Goal: Information Seeking & Learning: Learn about a topic

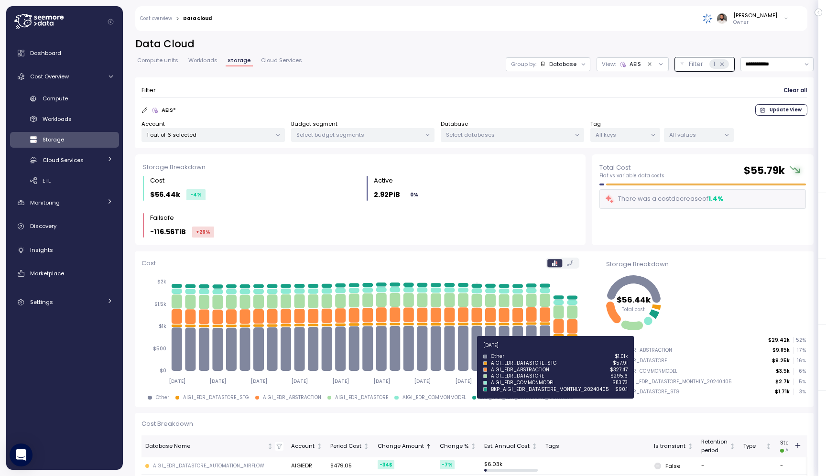
scroll to position [19, 0]
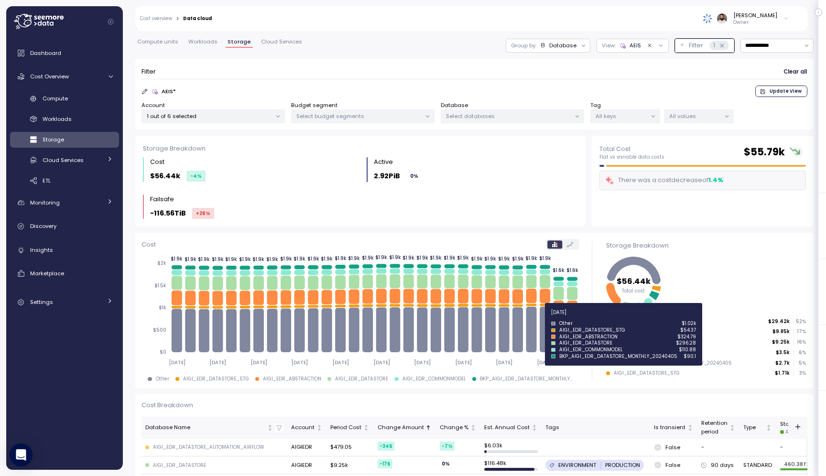
click at [546, 318] on icon at bounding box center [545, 329] width 11 height 45
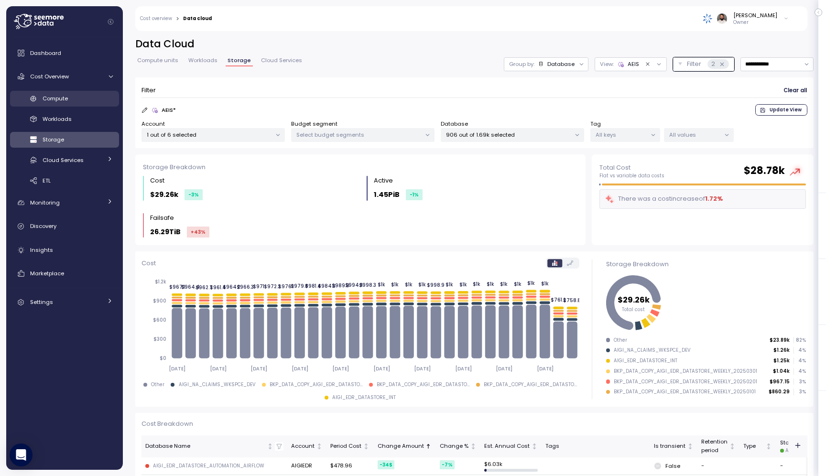
click at [77, 94] on div "Compute" at bounding box center [78, 99] width 70 height 10
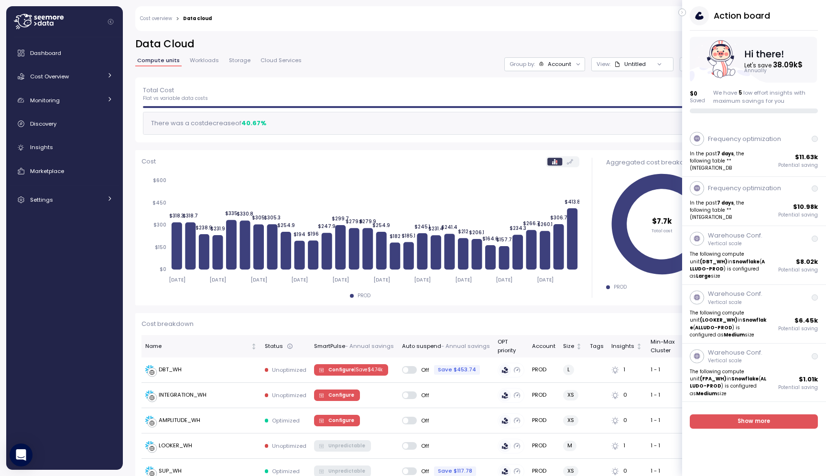
click at [683, 14] on icon "button" at bounding box center [683, 12] width 4 height 11
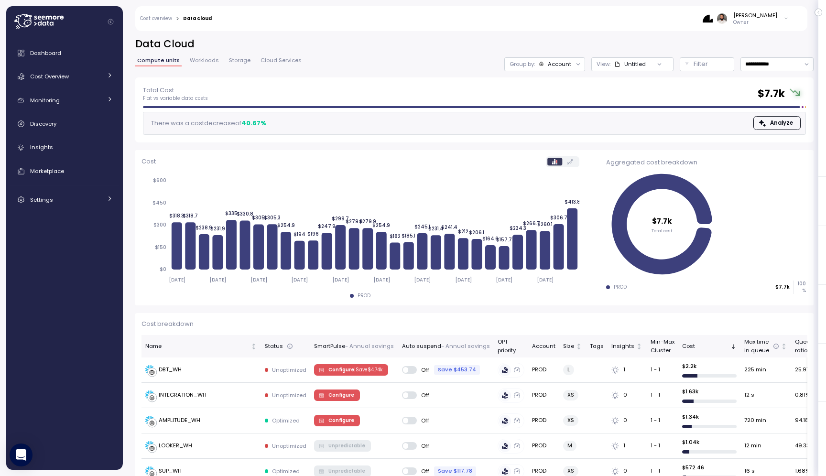
click at [540, 67] on div "Account" at bounding box center [555, 64] width 33 height 8
click at [553, 121] on p "Compute unit" at bounding box center [551, 117] width 38 height 8
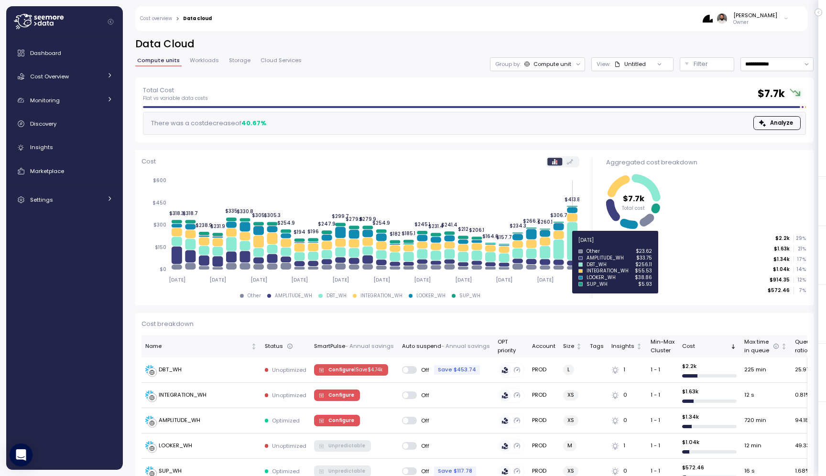
click at [572, 246] on icon at bounding box center [572, 241] width 11 height 38
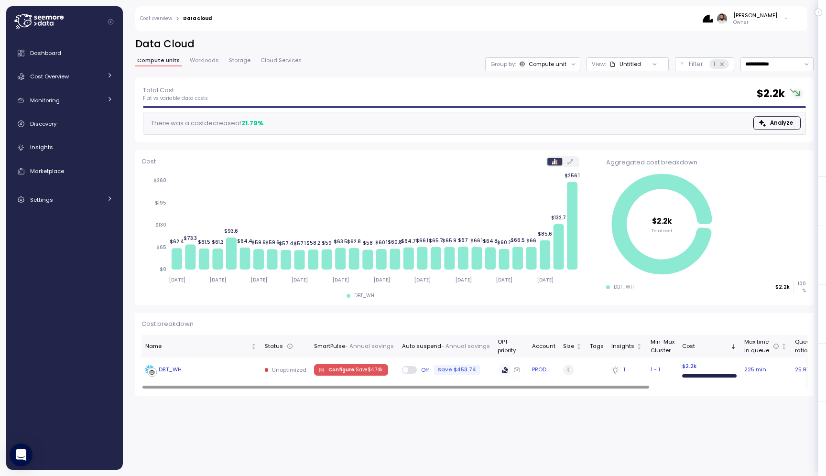
click at [232, 375] on td "DBT_WH" at bounding box center [202, 370] width 120 height 25
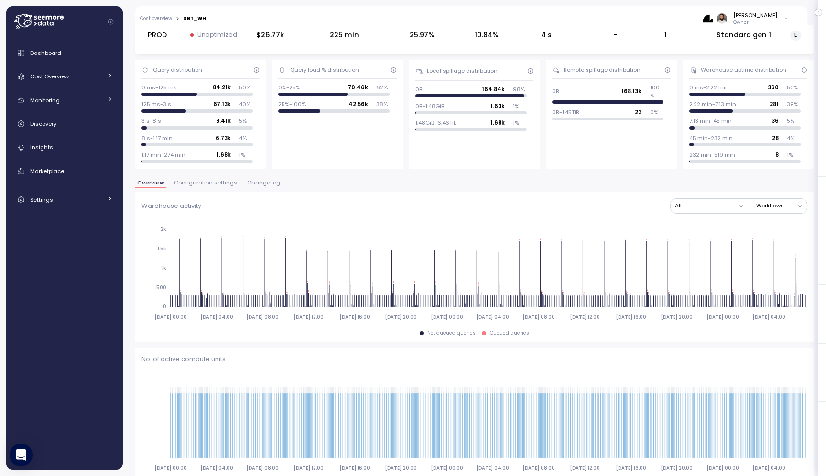
scroll to position [27, 0]
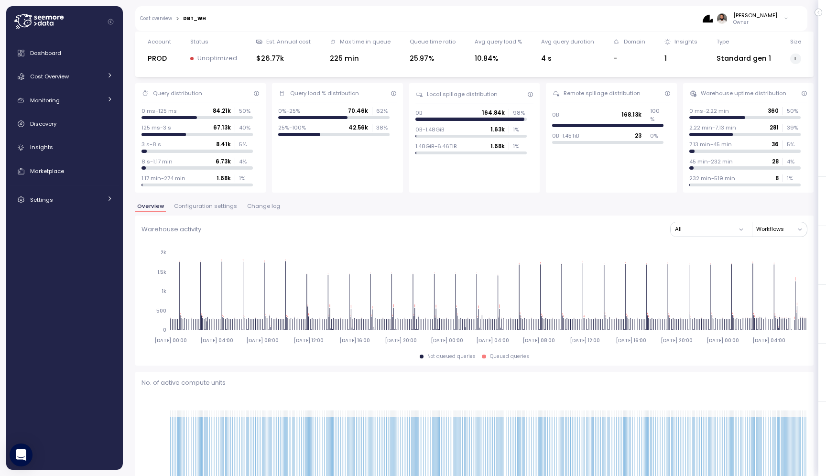
click at [214, 209] on span "Configuration settings" at bounding box center [205, 206] width 63 height 5
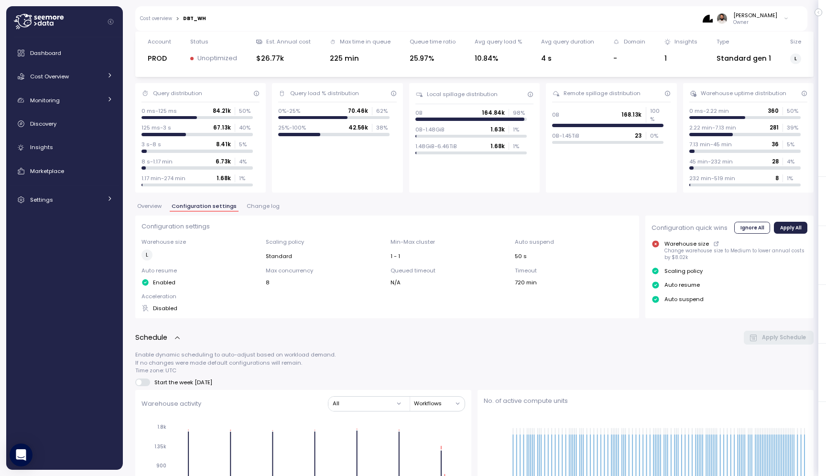
click at [260, 205] on span "Change log" at bounding box center [263, 206] width 33 height 5
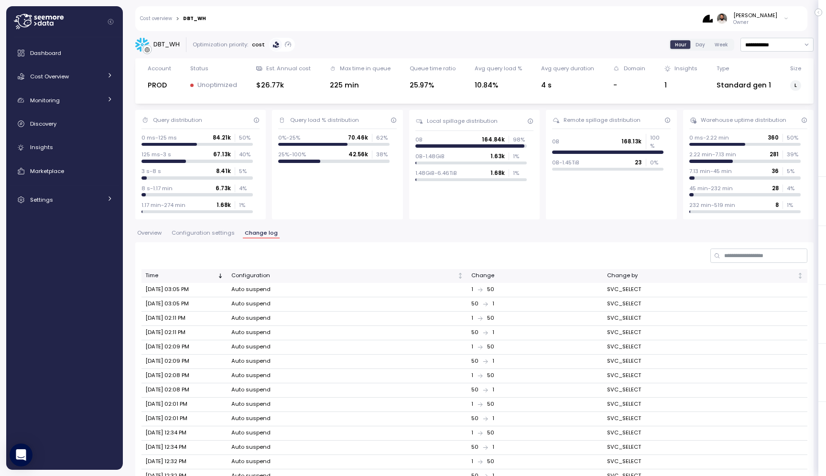
click at [219, 235] on span "Configuration settings" at bounding box center [203, 233] width 63 height 5
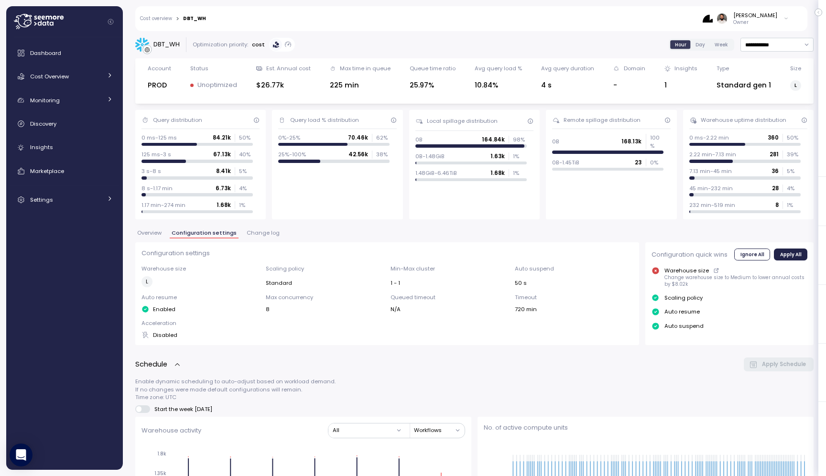
click at [158, 238] on button "Overview" at bounding box center [149, 235] width 28 height 8
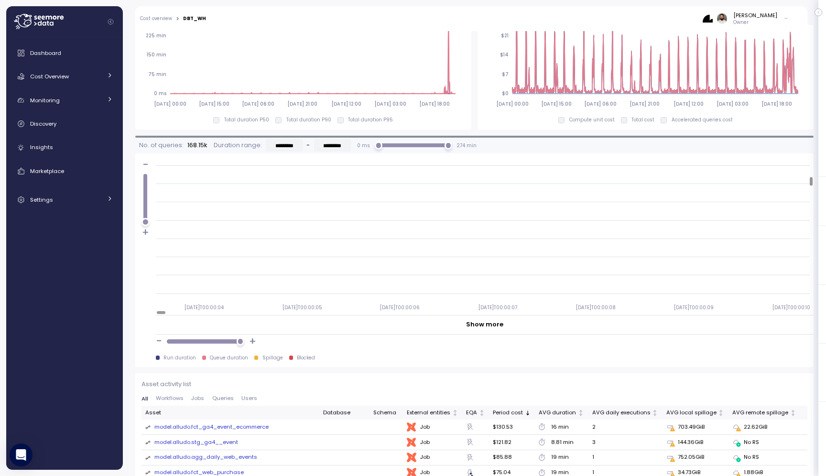
scroll to position [984, 0]
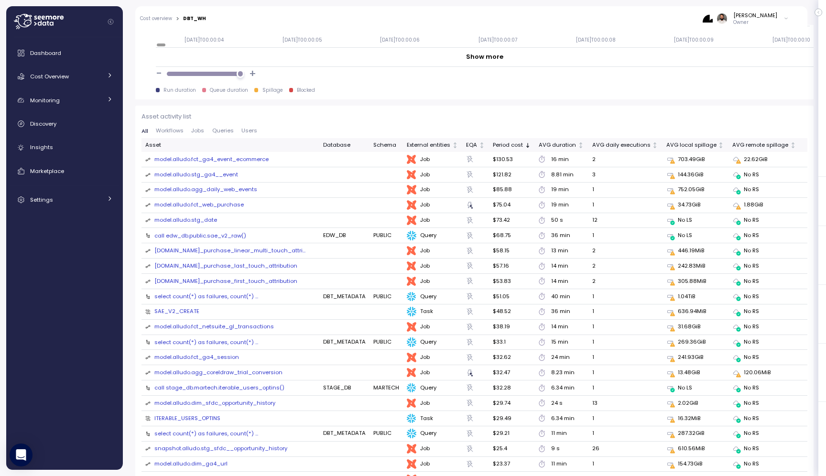
click at [256, 158] on div "model.alludo.fct_ga4_event_ecommerce" at bounding box center [211, 159] width 114 height 9
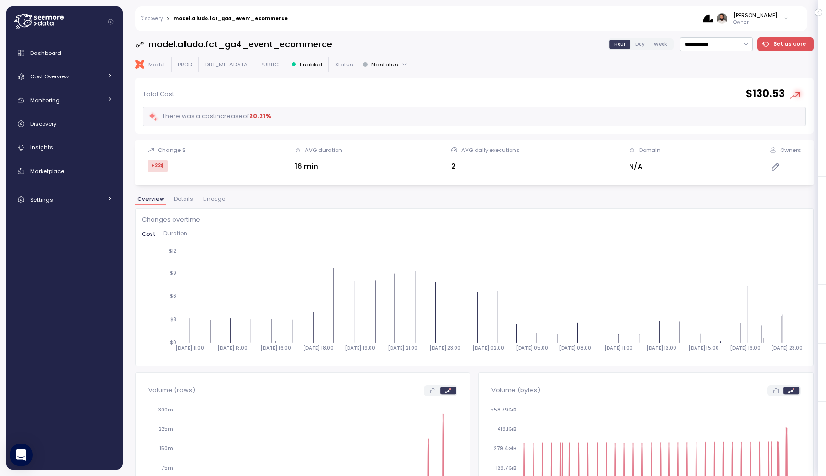
click at [175, 237] on div "Cost Duration" at bounding box center [474, 236] width 665 height 11
click at [175, 225] on div "Changes overtime Cost Duration 2025-09-04 11:00 2025-09-06 13:00 2025-09-08 16:…" at bounding box center [474, 287] width 665 height 144
click at [175, 235] on span "Duration" at bounding box center [176, 233] width 24 height 5
click at [148, 229] on div "Changes overtime Cost Duration 2025-09-04 11:00 2025-09-06 13:00 2025-09-08 16:…" at bounding box center [474, 287] width 665 height 144
click at [148, 234] on span "Cost" at bounding box center [148, 233] width 13 height 5
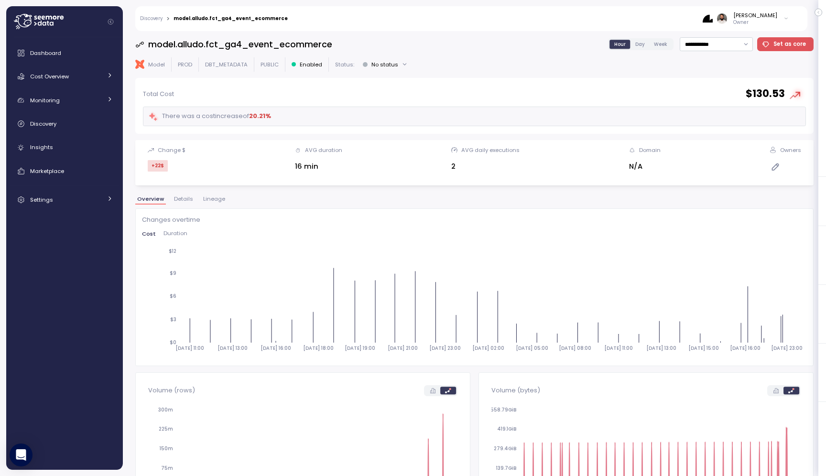
click at [156, 20] on link "Discovery" at bounding box center [151, 18] width 22 height 5
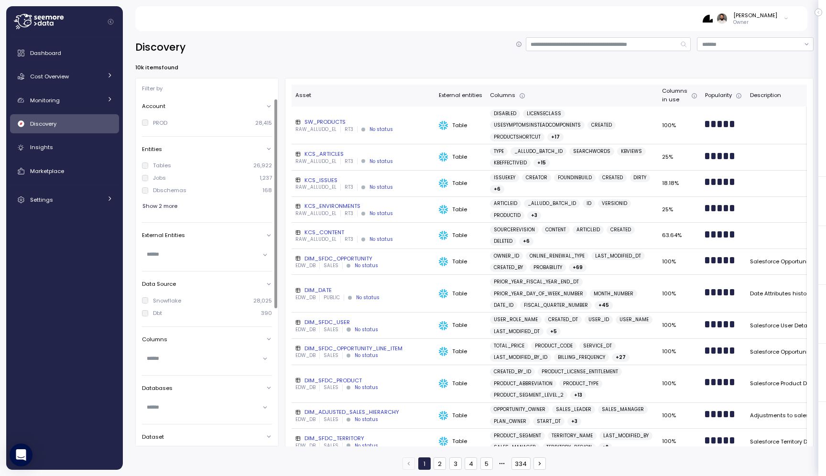
click at [77, 129] on link "Discovery" at bounding box center [64, 123] width 109 height 19
click at [75, 149] on div "Insights" at bounding box center [71, 148] width 83 height 10
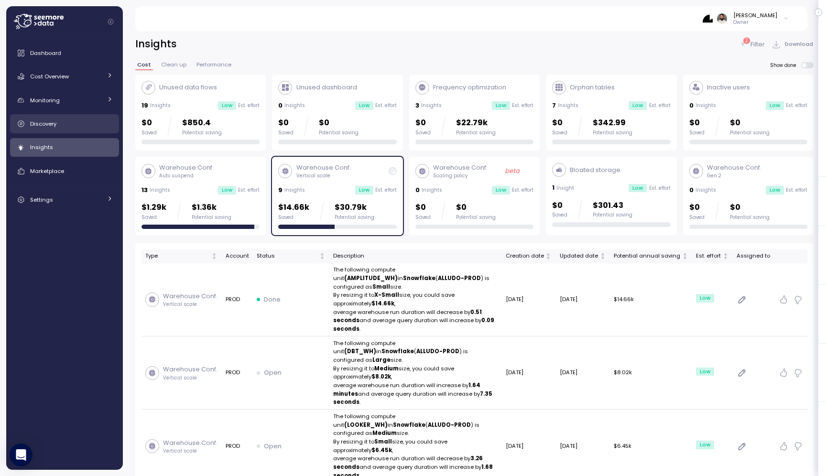
click at [94, 128] on div "Discovery" at bounding box center [71, 124] width 83 height 10
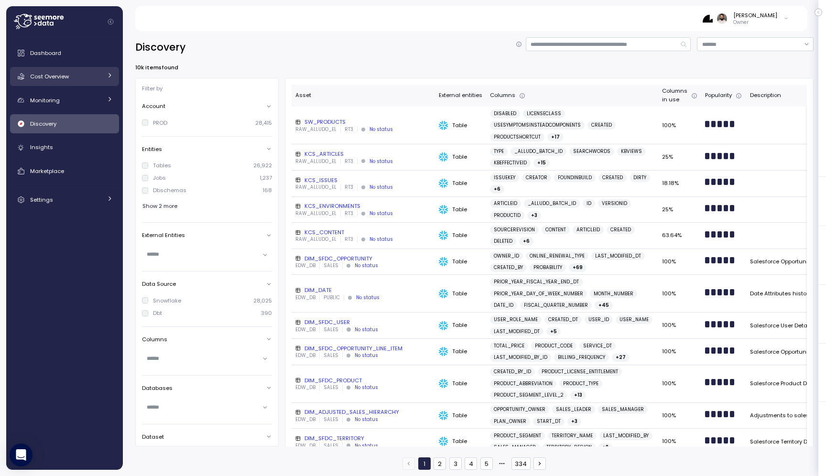
click at [92, 80] on div "Cost Overview" at bounding box center [66, 77] width 72 height 10
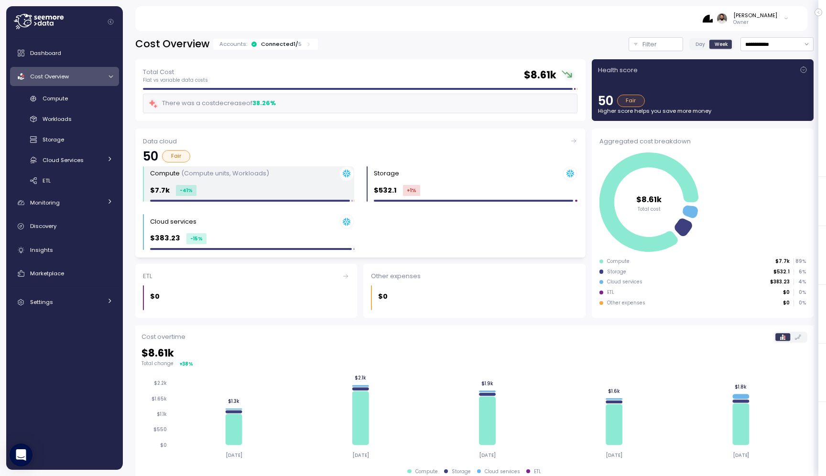
click at [170, 178] on div "Compute (Compute units, Workloads)" at bounding box center [252, 173] width 204 height 15
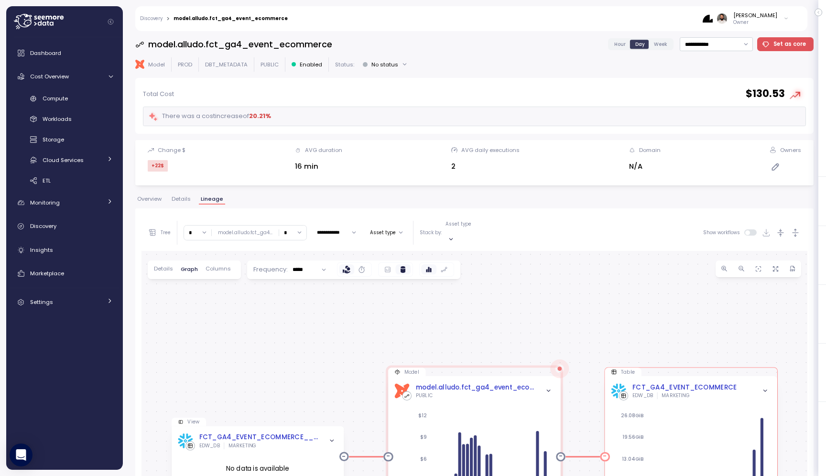
scroll to position [184, 0]
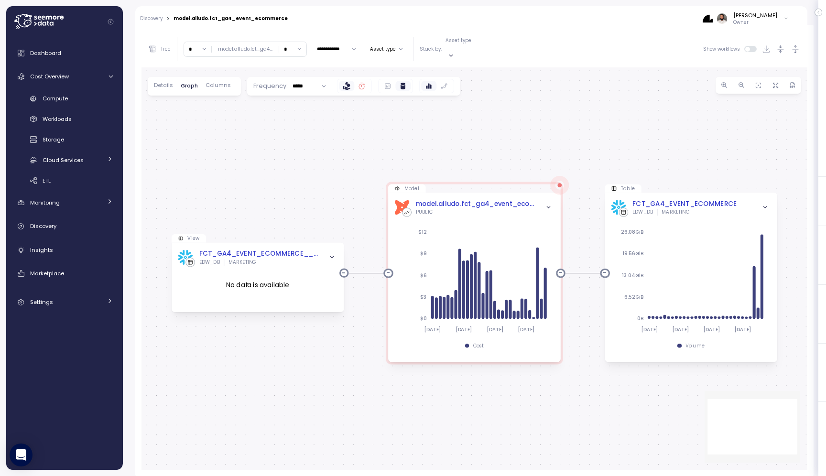
click at [365, 81] on label at bounding box center [361, 86] width 15 height 10
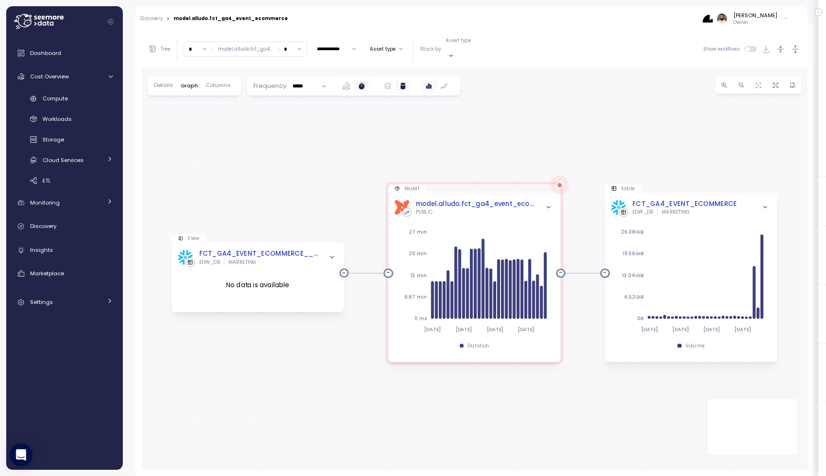
click at [303, 83] on input "*****" at bounding box center [309, 86] width 43 height 14
click at [342, 46] on input "**********" at bounding box center [336, 49] width 47 height 11
click at [339, 97] on div "Last 7 days" at bounding box center [340, 95] width 26 height 16
type input "**********"
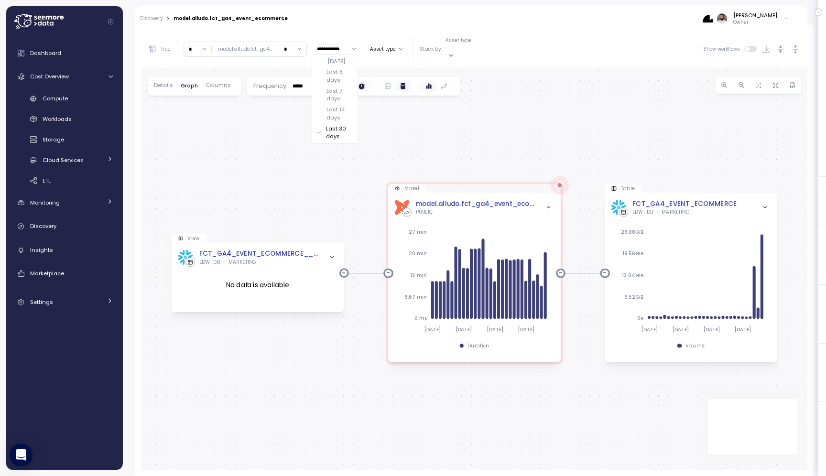
type input "**********"
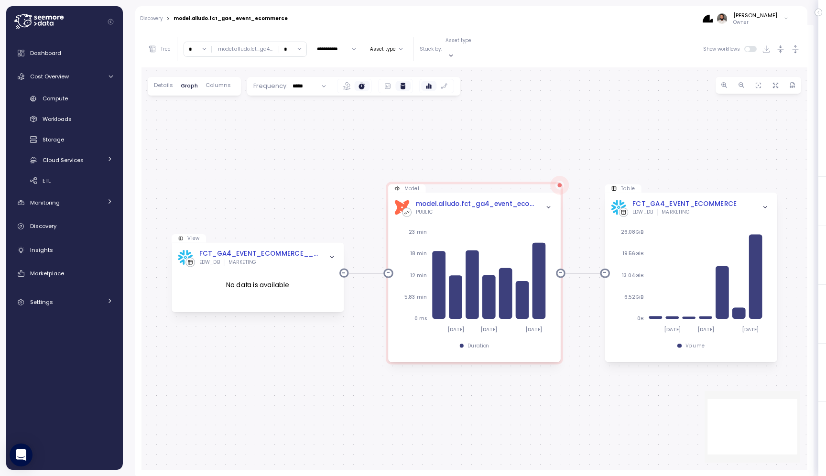
click at [295, 82] on input "*****" at bounding box center [309, 86] width 43 height 14
click at [306, 101] on div "Hourly" at bounding box center [312, 105] width 17 height 8
type input "******"
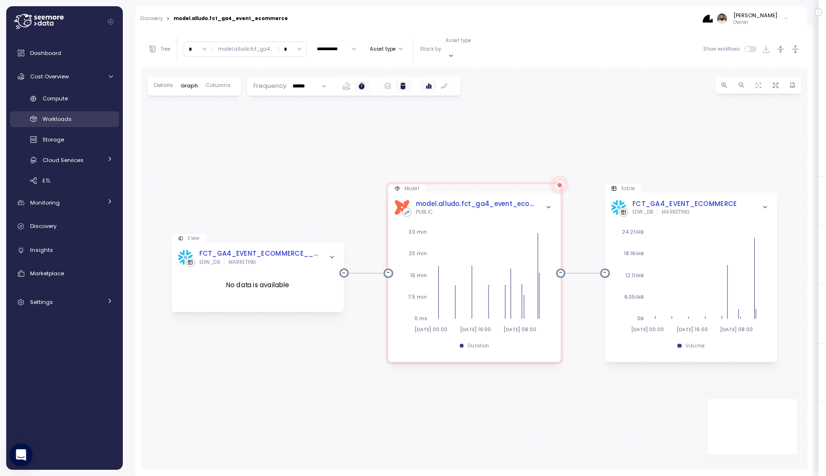
click at [93, 114] on div "Workloads" at bounding box center [78, 119] width 70 height 10
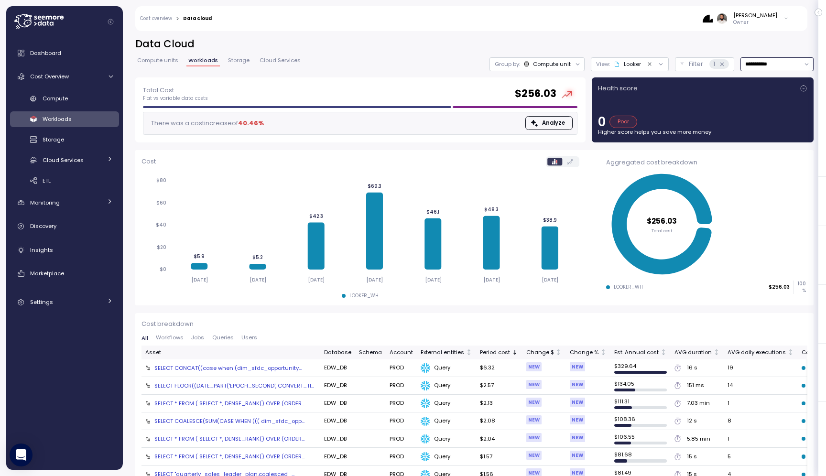
click at [797, 66] on input "**********" at bounding box center [777, 64] width 73 height 14
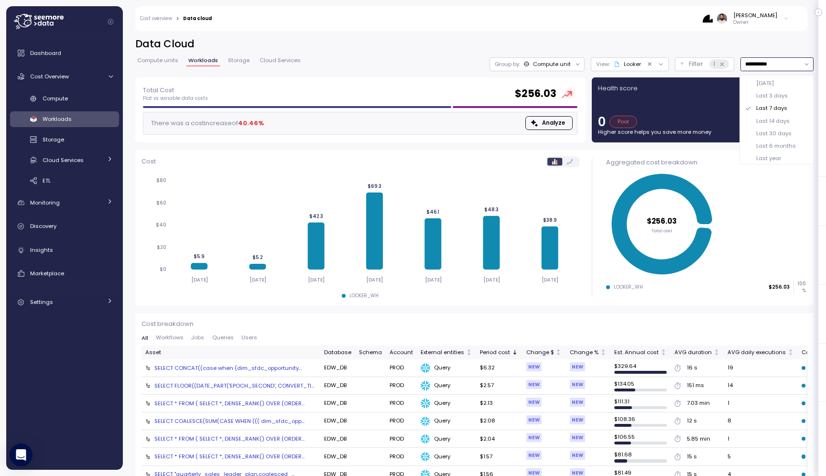
click at [554, 65] on div "Compute unit" at bounding box center [552, 64] width 38 height 8
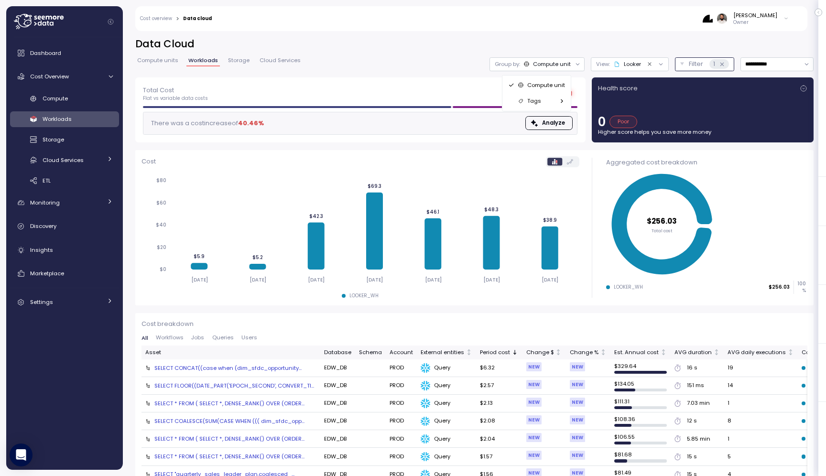
click at [696, 63] on p "Filter" at bounding box center [696, 64] width 14 height 10
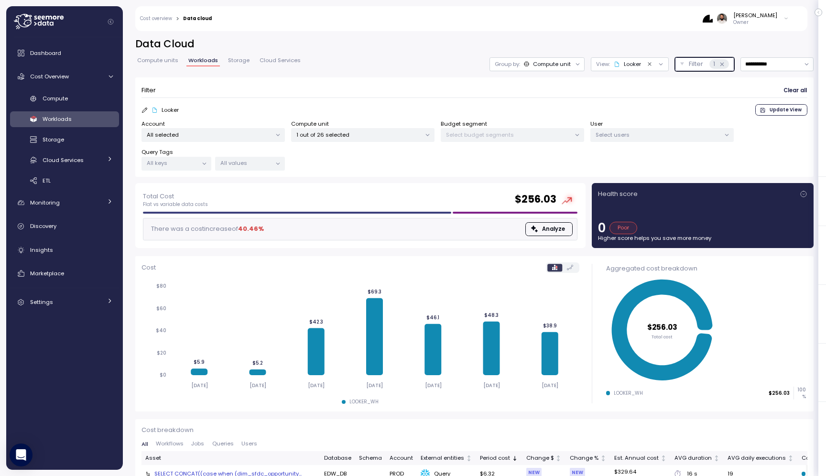
click at [370, 140] on div "1 out of 26 selected" at bounding box center [362, 135] width 143 height 14
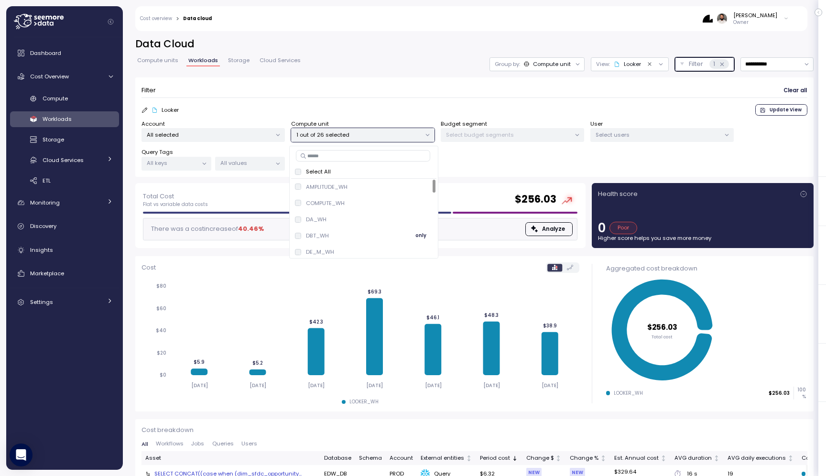
click at [416, 239] on span "only" at bounding box center [421, 236] width 11 height 11
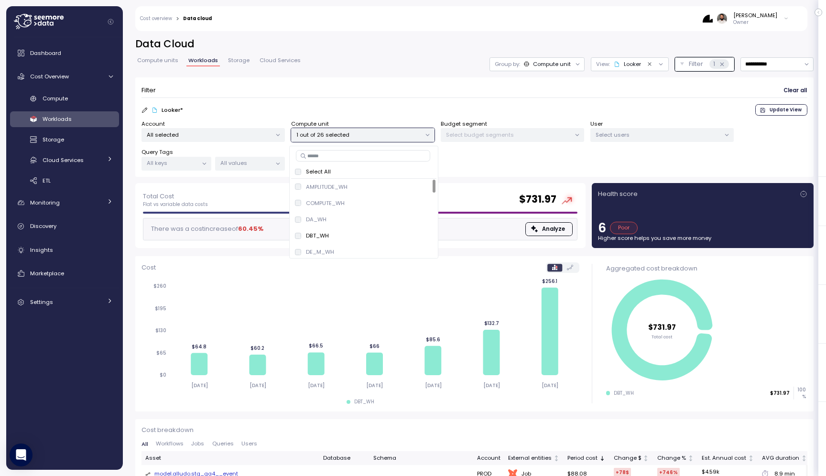
click at [484, 99] on form "Filter Clear all Looker * Update View Account All selected Compute unit 1 out o…" at bounding box center [475, 128] width 666 height 88
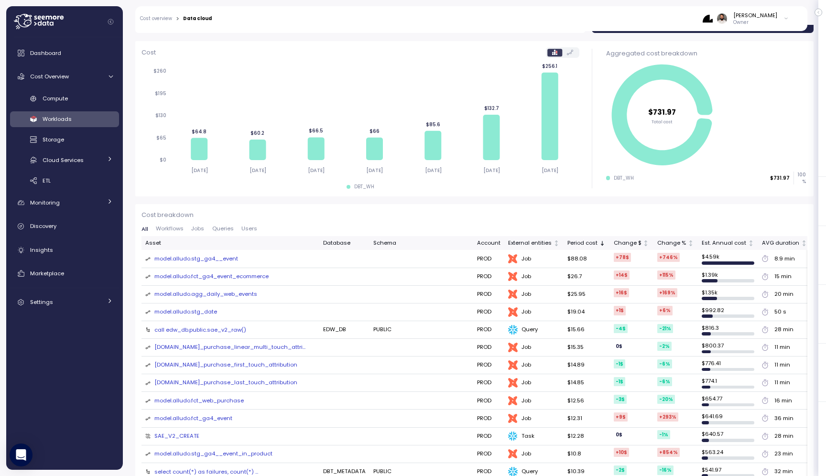
scroll to position [82, 0]
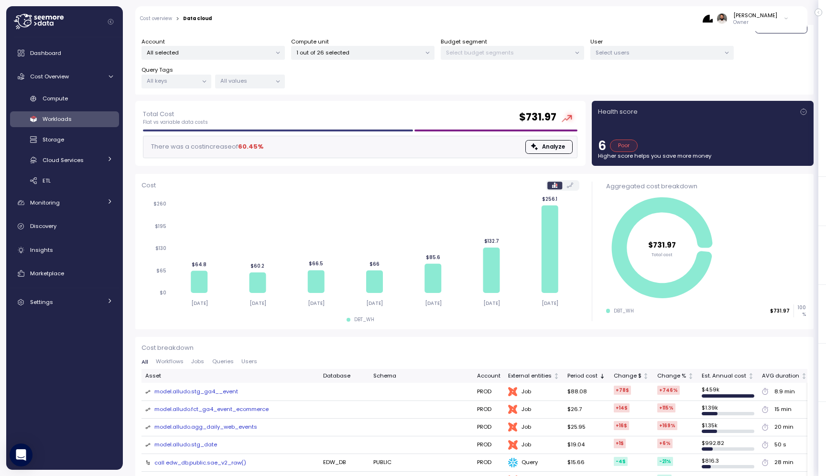
click at [216, 391] on div "model.alludo.stg_ga4__event" at bounding box center [196, 392] width 84 height 9
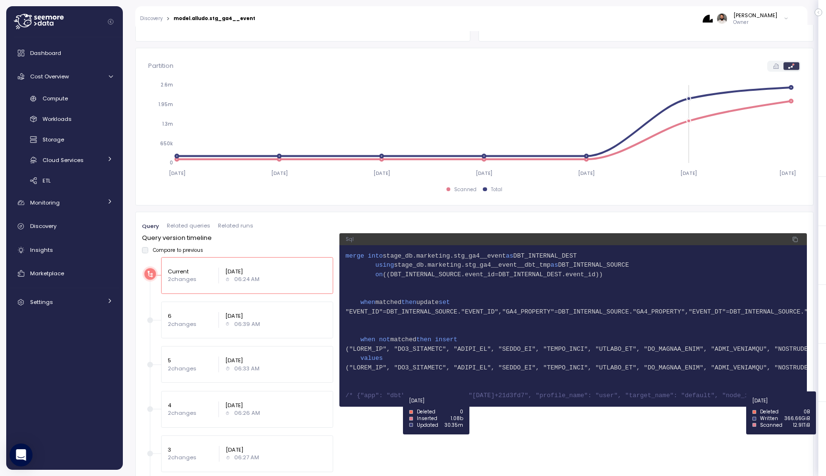
scroll to position [490, 0]
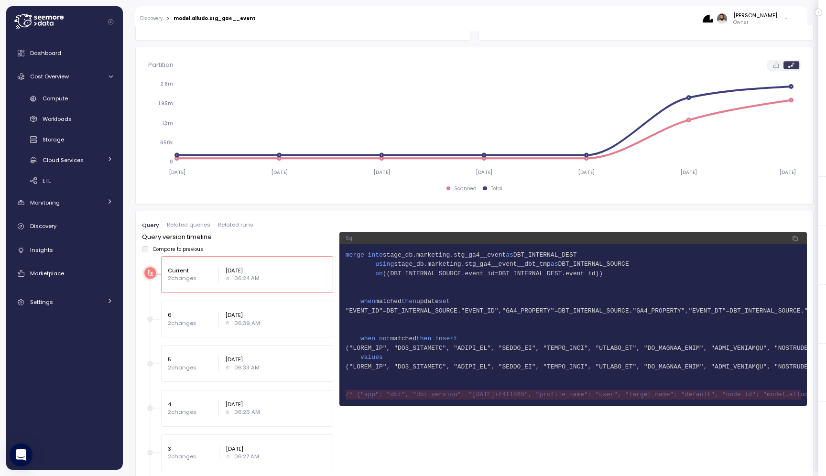
click at [153, 321] on div "6 2 changes Sep 28, 2025 06:39 AM" at bounding box center [237, 319] width 191 height 37
click at [161, 320] on div "6 2 changes Sep 28, 2025 06:39 AM" at bounding box center [247, 319] width 172 height 37
click at [149, 362] on div at bounding box center [150, 364] width 6 height 6
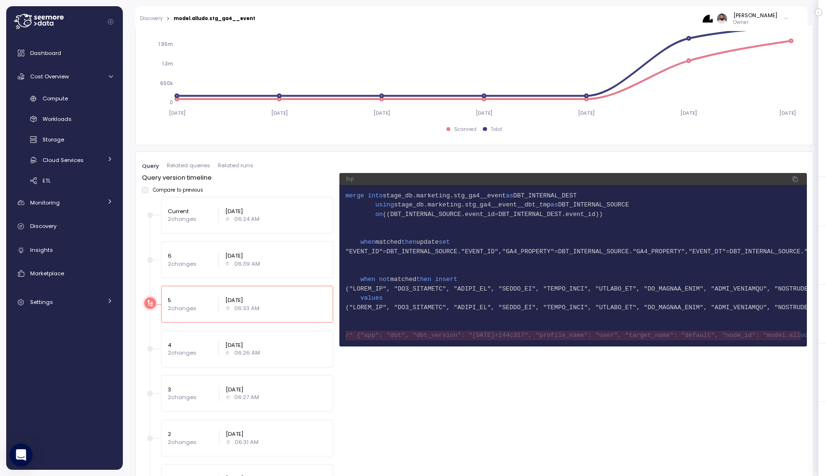
scroll to position [588, 0]
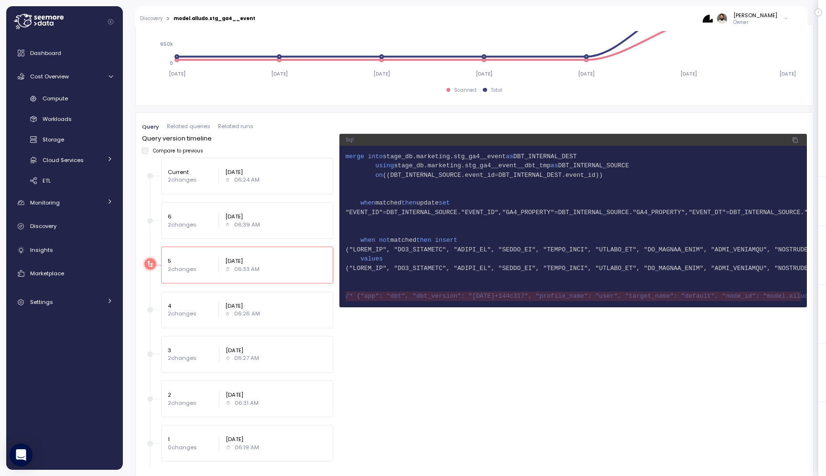
click at [151, 308] on div at bounding box center [150, 310] width 6 height 6
click at [150, 357] on div "3 2 changes Sep 12, 2025 06:27 AM" at bounding box center [237, 354] width 191 height 37
click at [151, 354] on div at bounding box center [150, 355] width 6 height 6
click at [146, 394] on div "2 2 changes Sep 11, 2025 06:31 AM" at bounding box center [237, 399] width 191 height 37
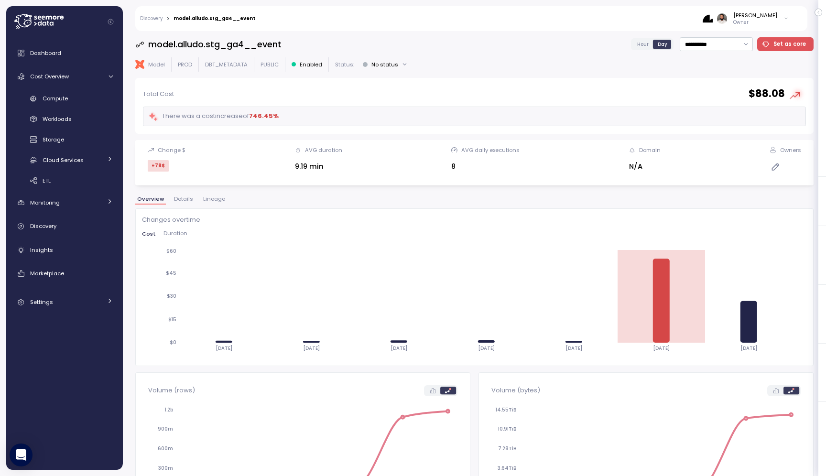
click at [190, 198] on span "Details" at bounding box center [183, 199] width 19 height 5
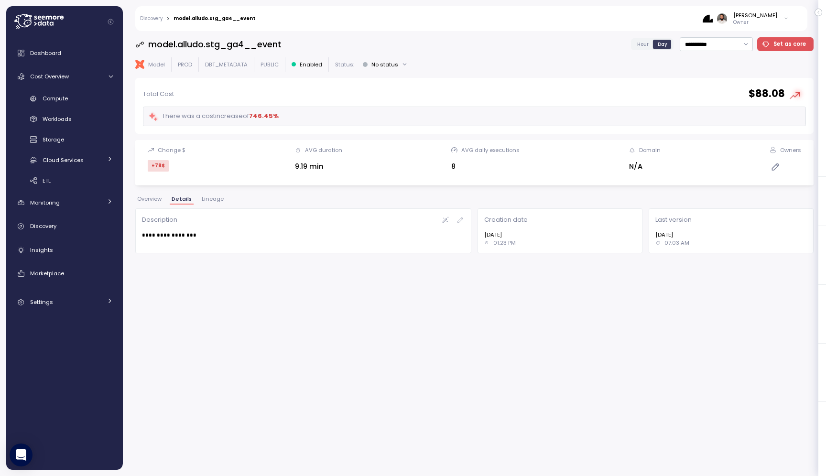
click at [215, 198] on span "Lineage" at bounding box center [213, 199] width 22 height 5
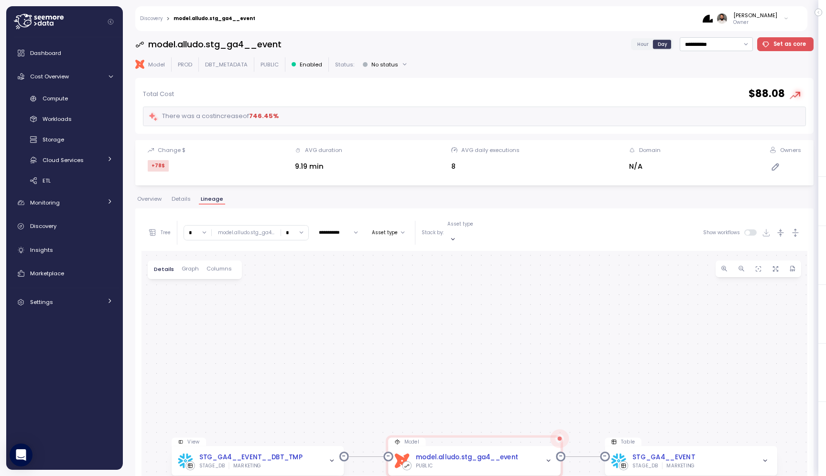
click at [172, 205] on div "Overview Details Lineage" at bounding box center [474, 203] width 679 height 12
click at [175, 201] on span "Details" at bounding box center [181, 199] width 19 height 5
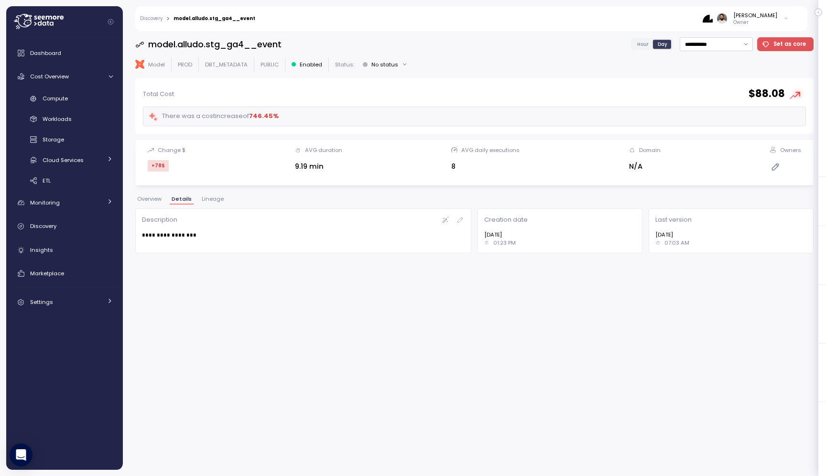
click at [156, 200] on span "Overview" at bounding box center [149, 199] width 24 height 5
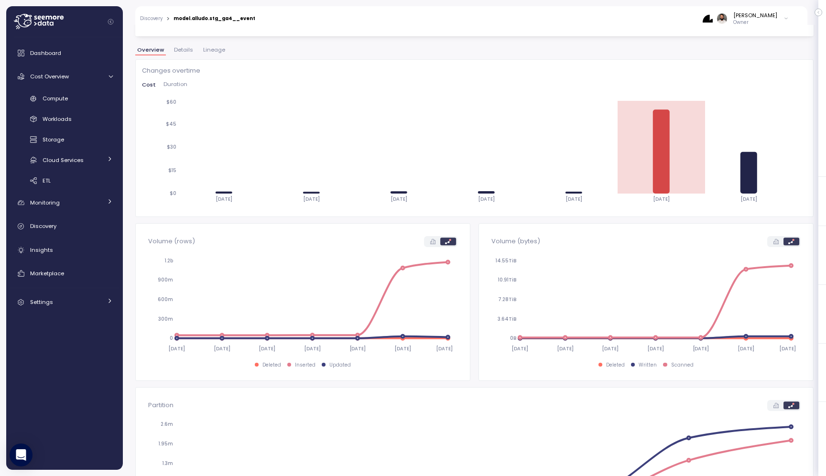
scroll to position [71, 0]
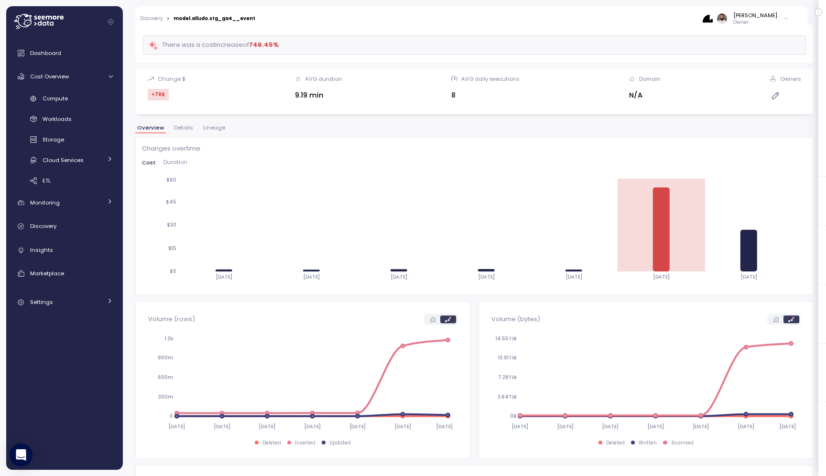
click at [187, 162] on button "Duration" at bounding box center [176, 163] width 32 height 6
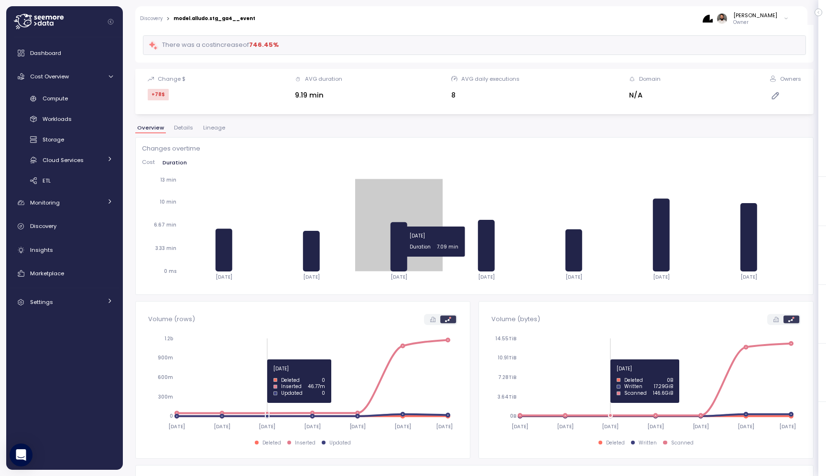
scroll to position [0, 0]
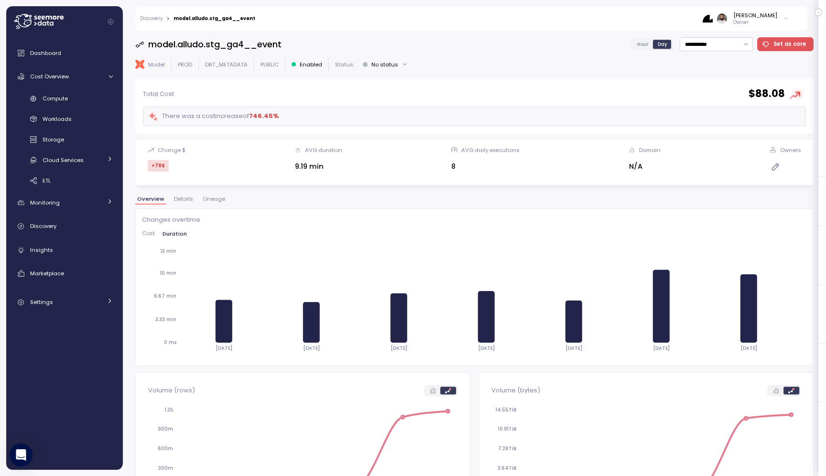
click at [645, 41] on span "Hour" at bounding box center [643, 44] width 11 height 7
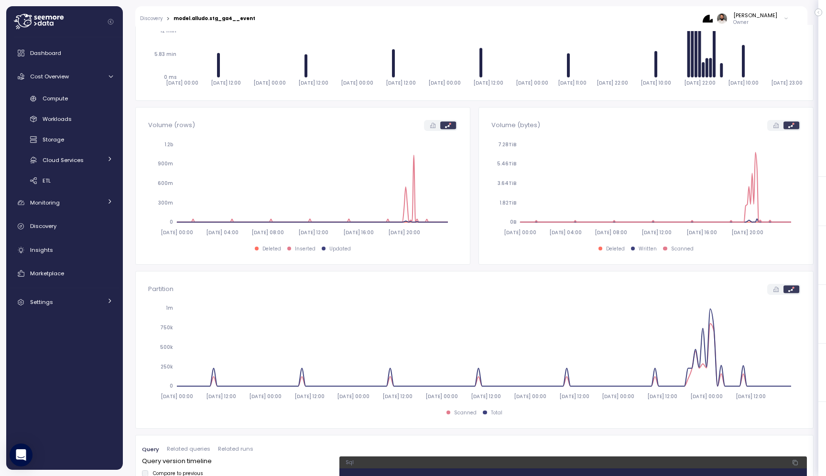
scroll to position [264, 0]
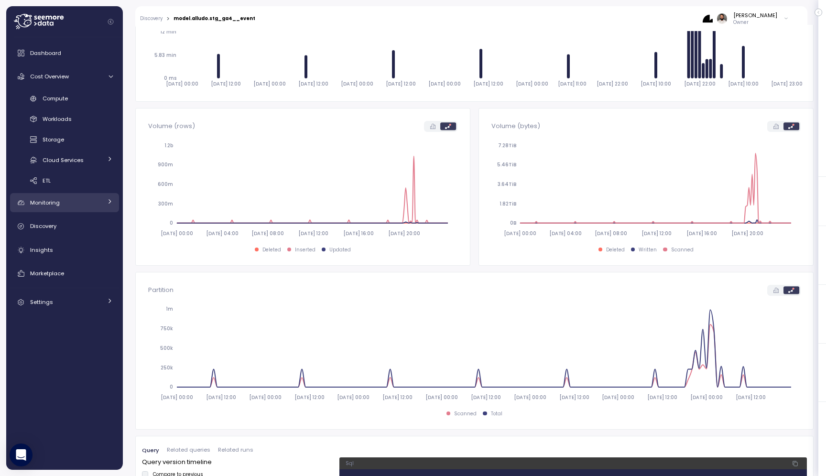
click at [90, 199] on div "Monitoring" at bounding box center [66, 203] width 72 height 10
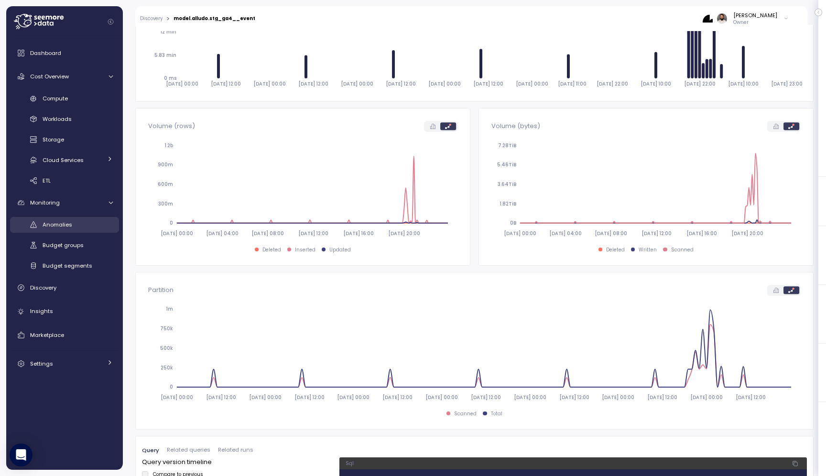
click at [83, 227] on div "Anomalies" at bounding box center [78, 225] width 70 height 10
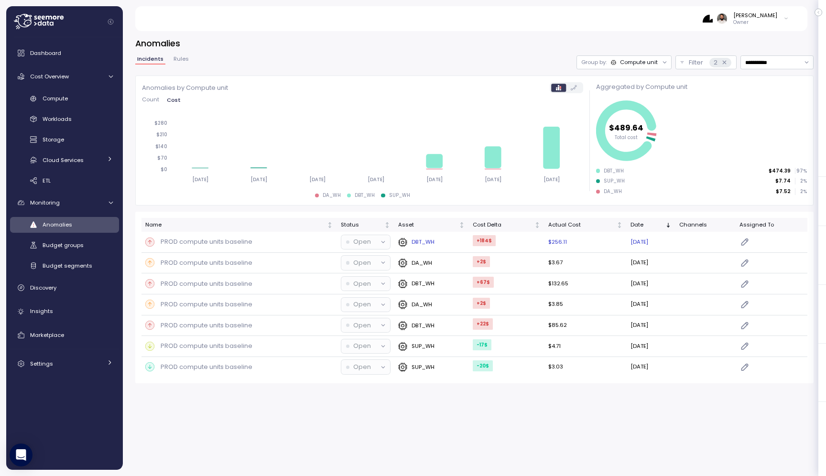
click at [235, 242] on p "PROD compute units baseline" at bounding box center [207, 242] width 92 height 10
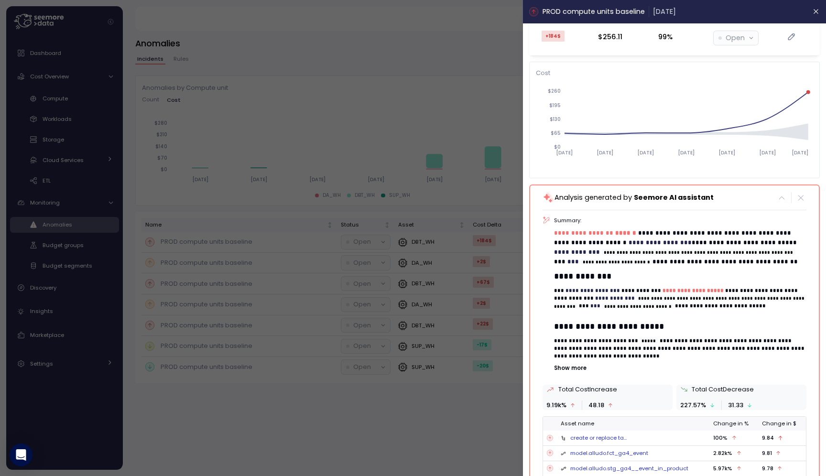
scroll to position [46, 0]
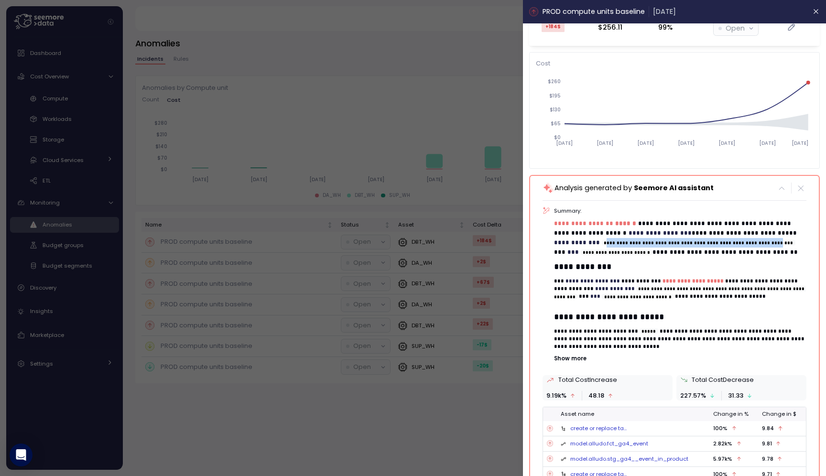
drag, startPoint x: 585, startPoint y: 244, endPoint x: 774, endPoint y: 242, distance: 188.9
click at [774, 242] on code "**********" at bounding box center [699, 243] width 193 height 6
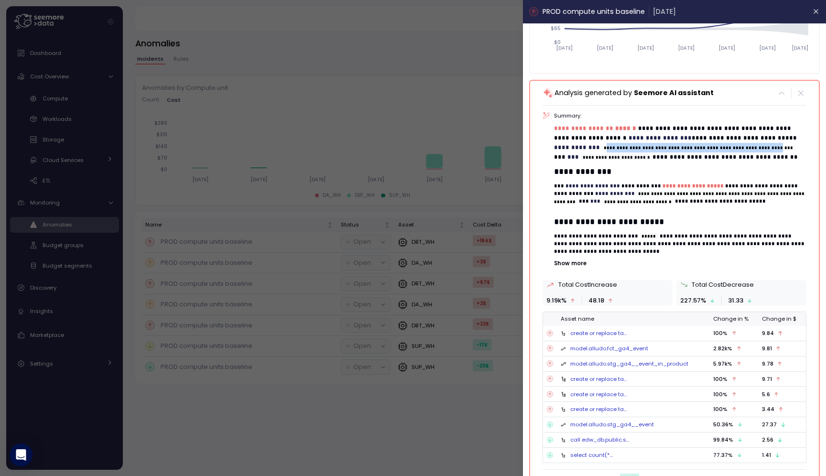
scroll to position [154, 0]
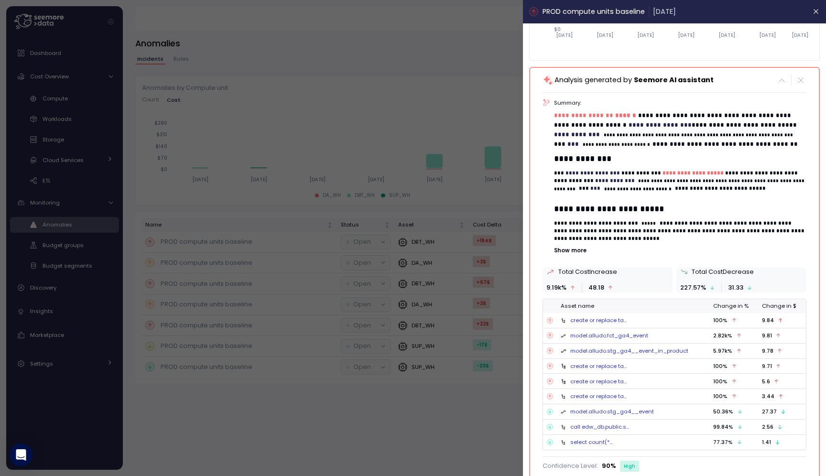
click at [617, 323] on div "create or replace ta..." at bounding box center [599, 321] width 56 height 8
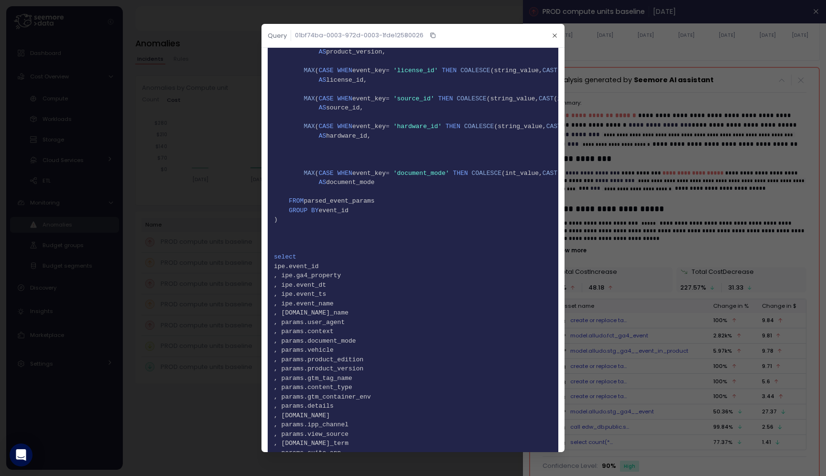
scroll to position [1310, 0]
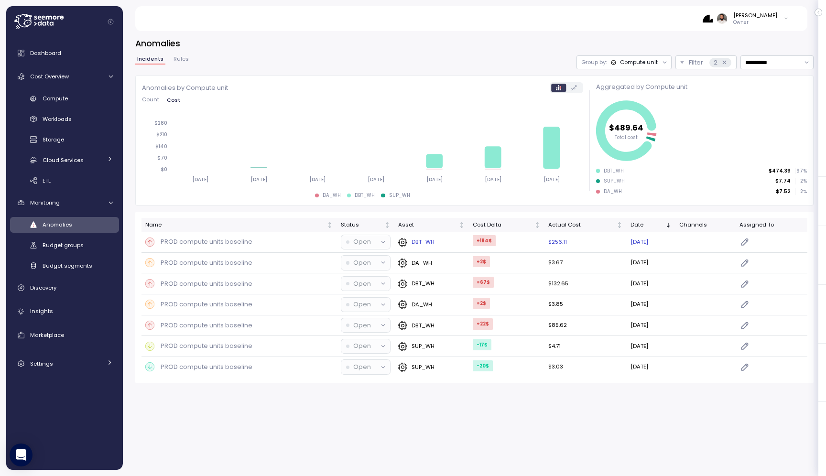
click at [443, 241] on div "DBT_WH" at bounding box center [431, 243] width 67 height 10
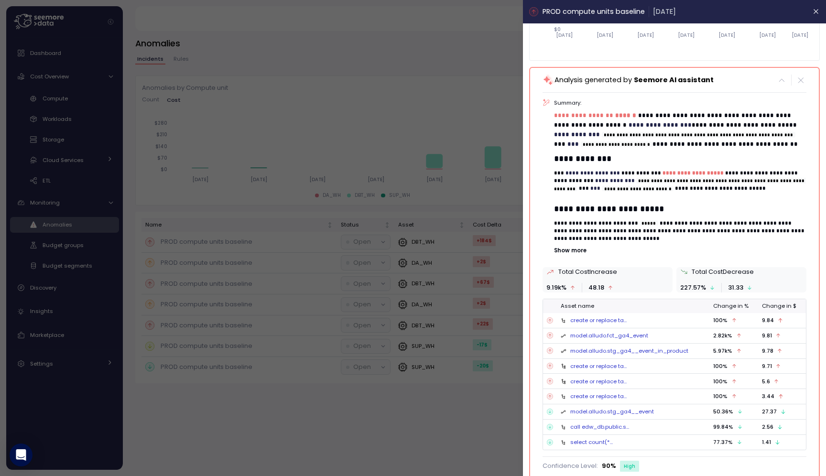
scroll to position [148, 0]
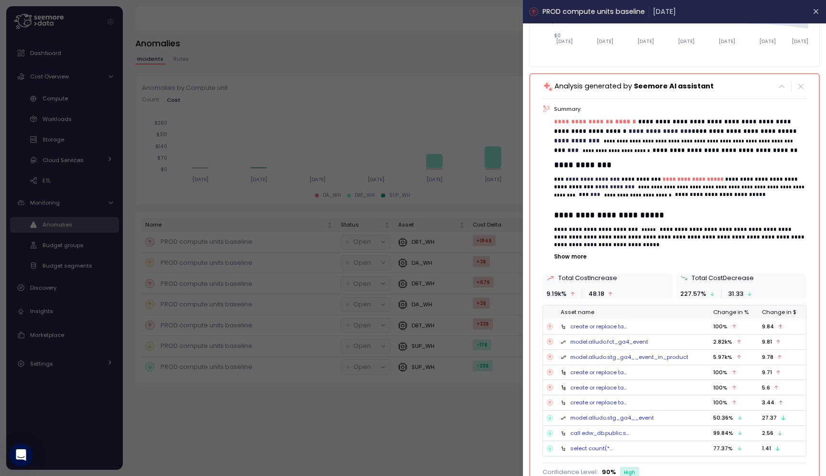
click at [581, 256] on p "Show more" at bounding box center [681, 257] width 252 height 8
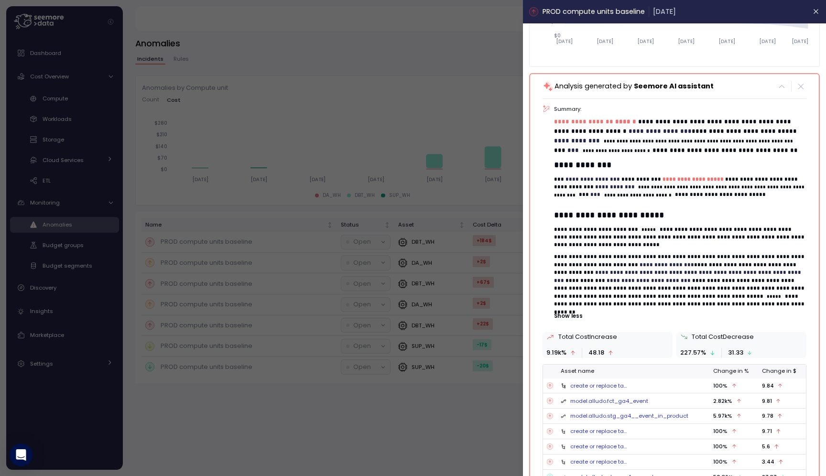
click at [681, 275] on span "**********" at bounding box center [679, 276] width 249 height 13
click at [705, 271] on span "**********" at bounding box center [679, 276] width 249 height 13
click at [614, 399] on link "model.alludo.fct_ga4_event" at bounding box center [610, 401] width 78 height 8
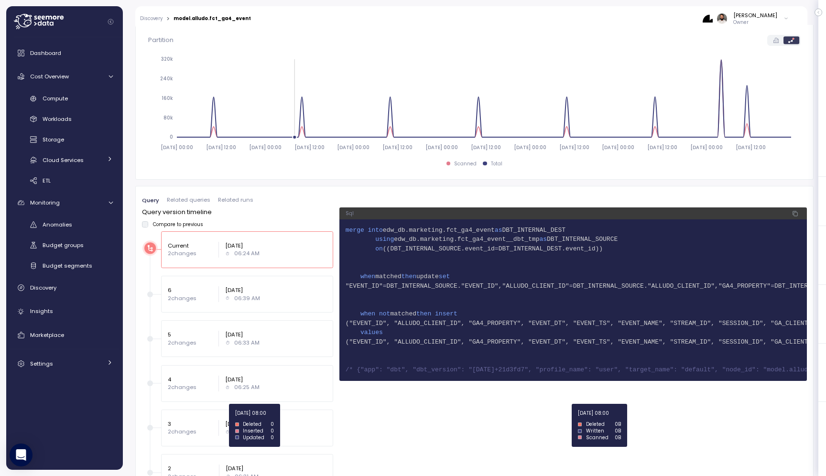
scroll to position [588, 0]
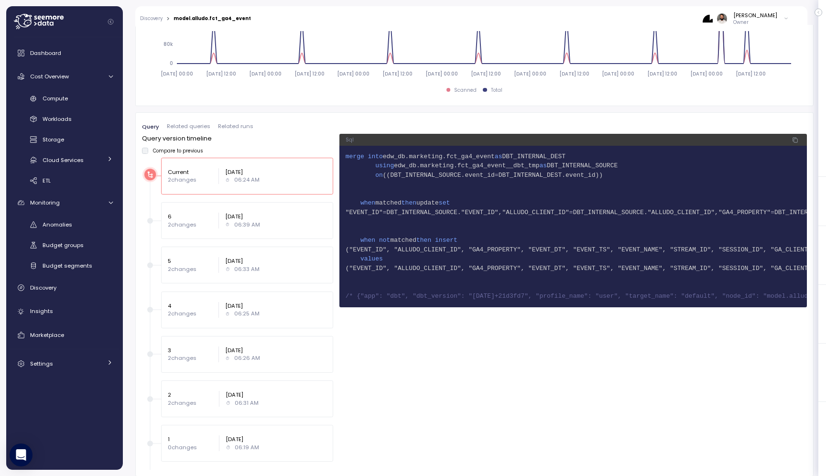
click at [229, 233] on div "6 2 changes Sep 28, 2025 06:39 AM" at bounding box center [247, 220] width 172 height 37
click at [229, 230] on div "6 2 changes Sep 28, 2025 06:39 AM" at bounding box center [247, 220] width 172 height 37
click at [229, 276] on div "5 2 changes Sep 20, 2025 06:33 AM" at bounding box center [247, 265] width 172 height 37
click at [229, 316] on div "06:25 AM" at bounding box center [242, 314] width 34 height 8
click at [229, 364] on div "3 2 changes Sep 12, 2025 06:26 AM" at bounding box center [247, 354] width 172 height 37
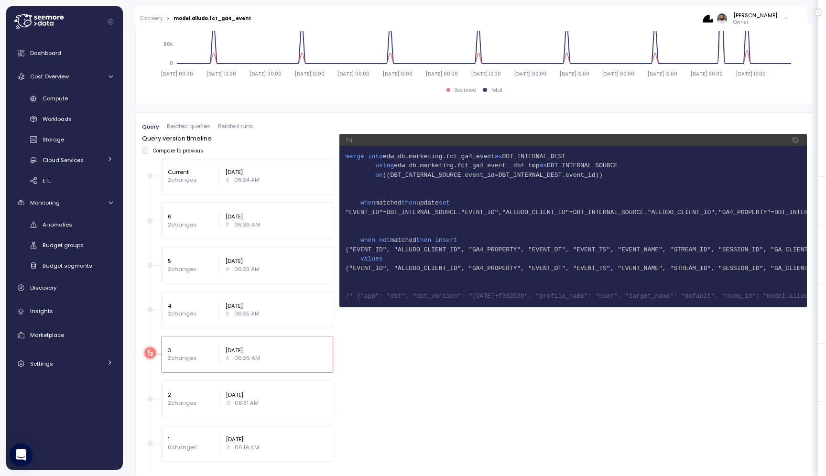
click at [221, 413] on div "2 2 changes Sep 11, 2025 06:31 AM" at bounding box center [247, 399] width 172 height 37
click at [148, 149] on label "Compare to previous" at bounding box center [175, 151] width 55 height 6
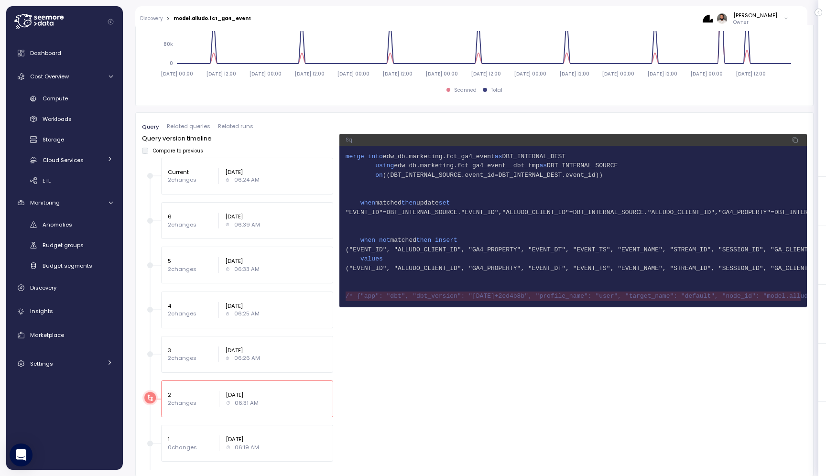
click at [224, 461] on div "1 0 changes Sep 07, 2025 06:19 AM" at bounding box center [247, 443] width 172 height 37
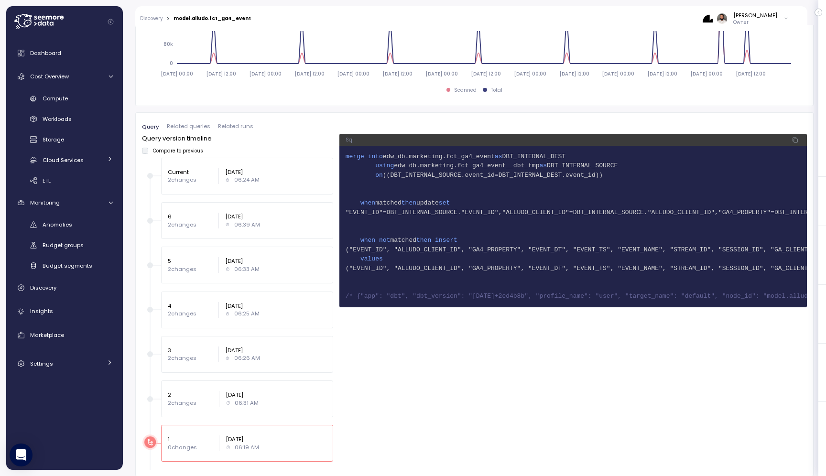
scroll to position [0, 0]
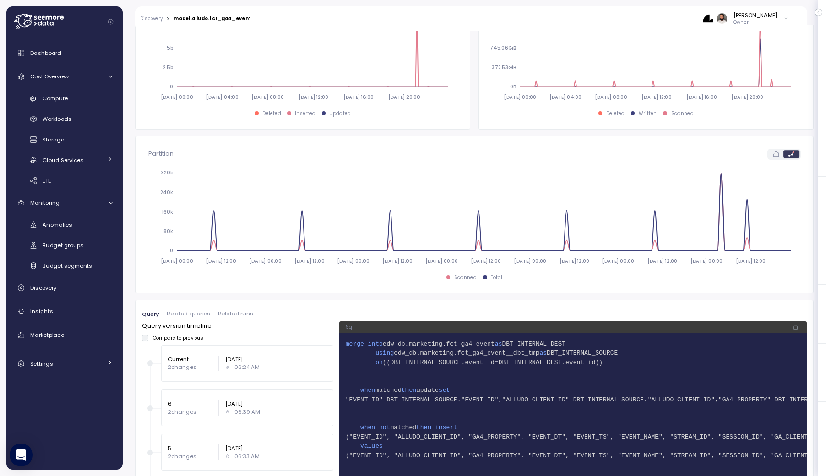
click at [197, 311] on span "Related queries" at bounding box center [189, 313] width 44 height 5
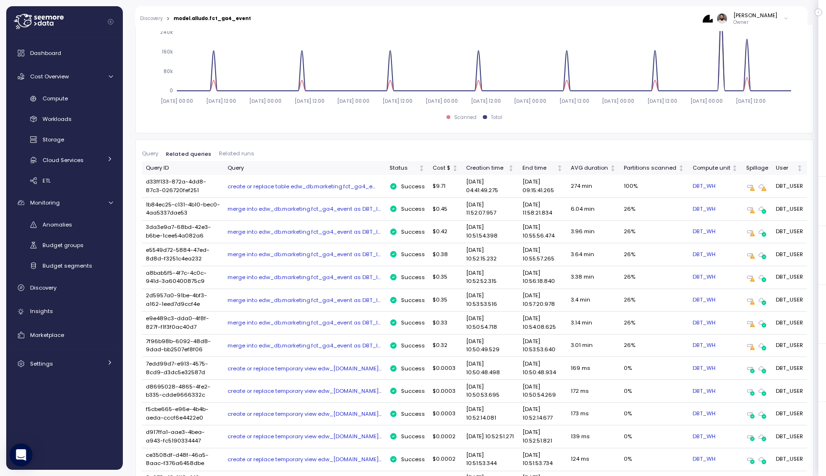
scroll to position [561, 0]
click at [326, 187] on div "create or replace table edw_db.marketing.fct_ga4_e..." at bounding box center [305, 187] width 154 height 8
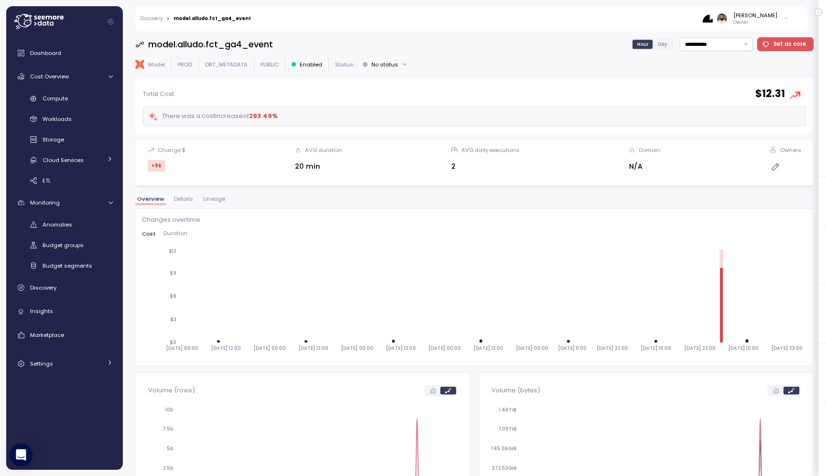
click at [208, 200] on span "Lineage" at bounding box center [214, 199] width 22 height 5
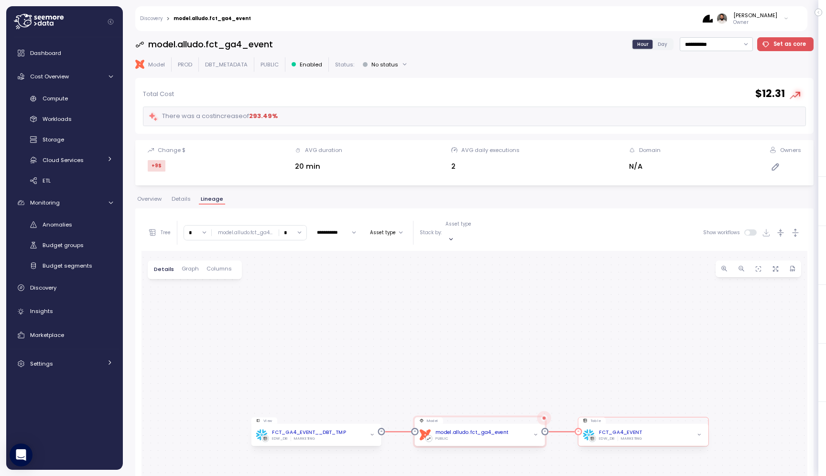
click at [636, 429] on div "FCT_GA4_EVENT" at bounding box center [620, 433] width 43 height 8
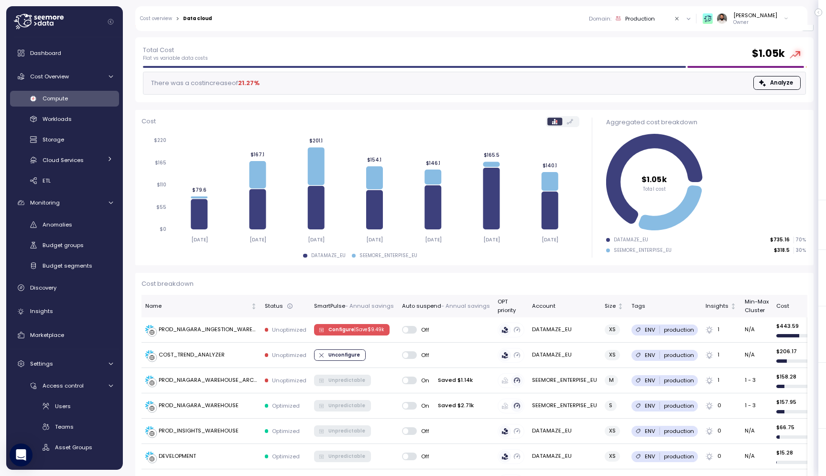
scroll to position [270, 0]
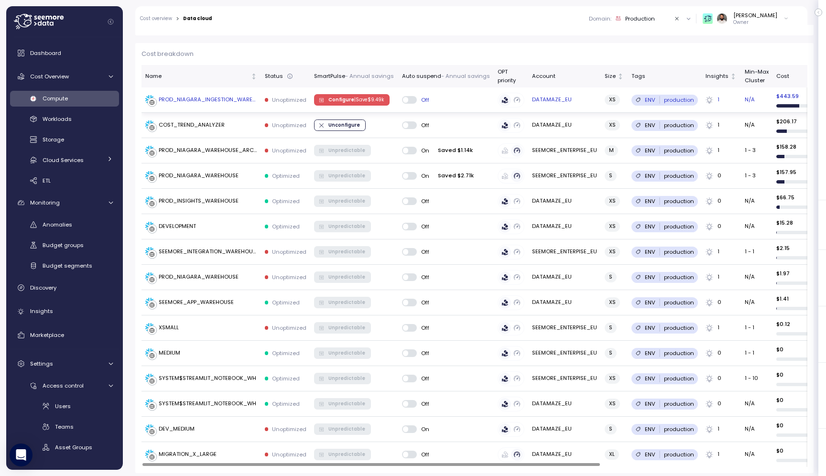
click at [356, 97] on p "| Save $ 9.49k" at bounding box center [369, 100] width 30 height 7
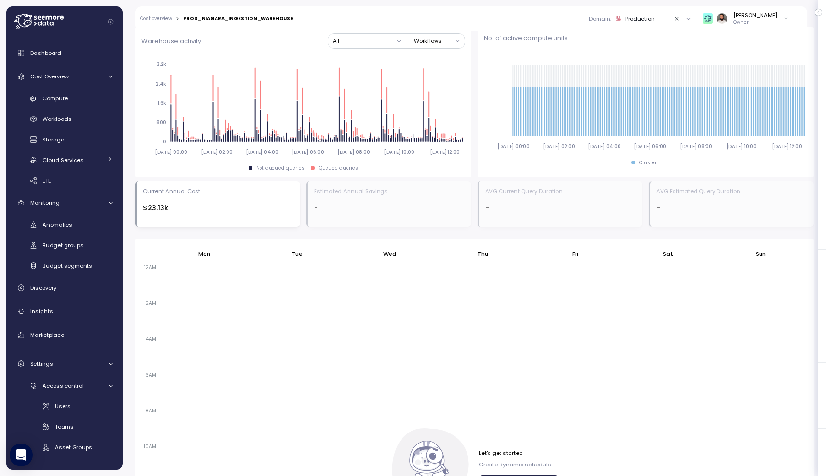
scroll to position [619, 0]
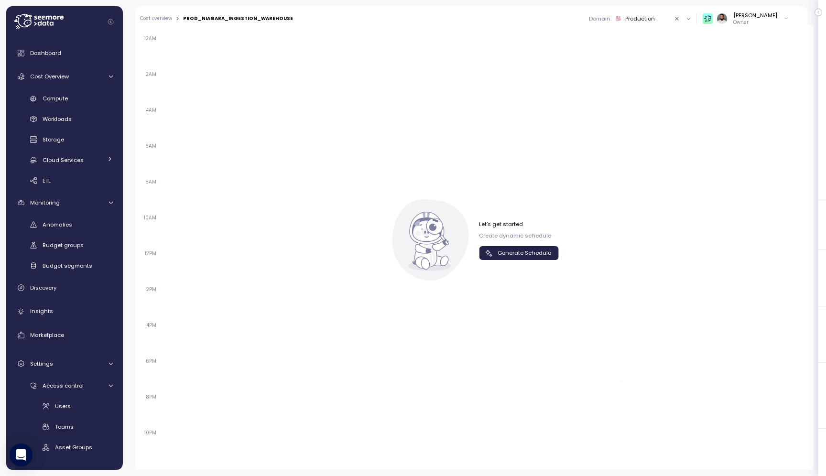
click at [539, 249] on span "Generate Schedule" at bounding box center [525, 253] width 54 height 13
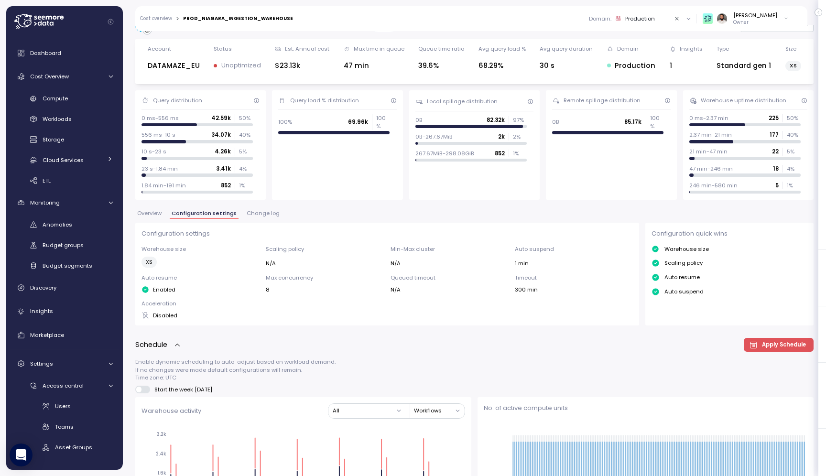
scroll to position [458, 0]
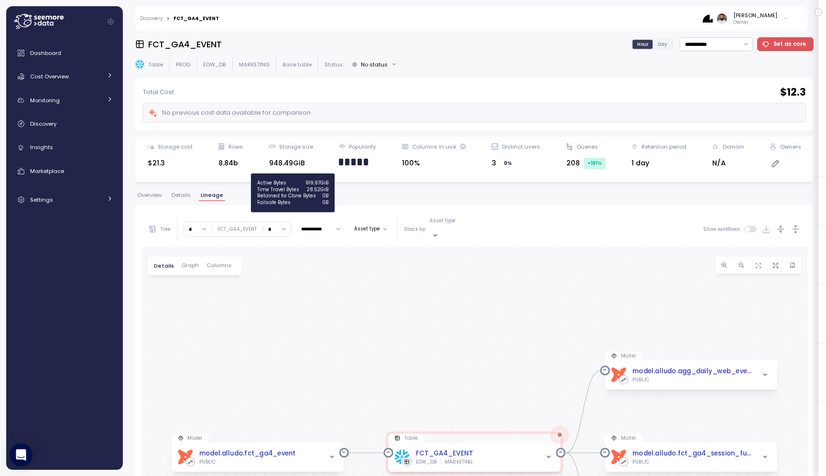
scroll to position [180, 0]
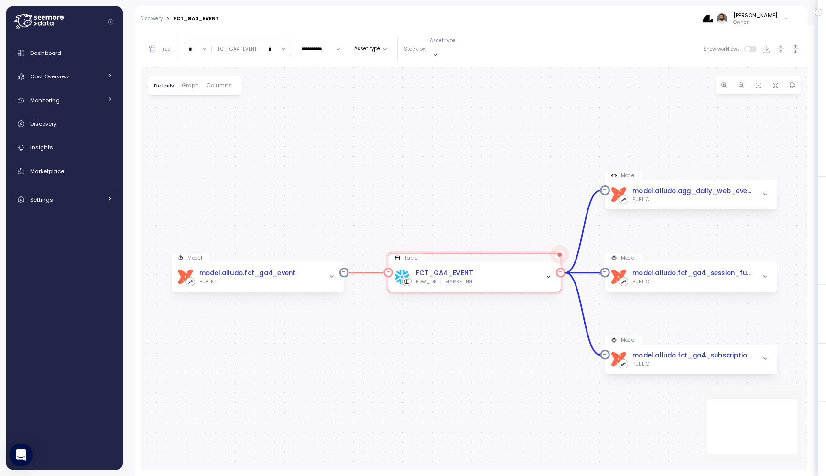
click at [466, 269] on div "FCT_GA4_EVENT" at bounding box center [444, 274] width 57 height 10
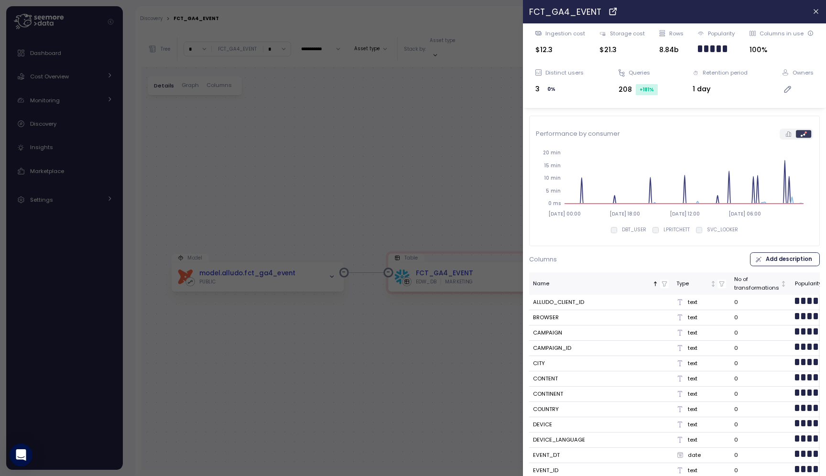
click at [441, 139] on div at bounding box center [413, 238] width 826 height 476
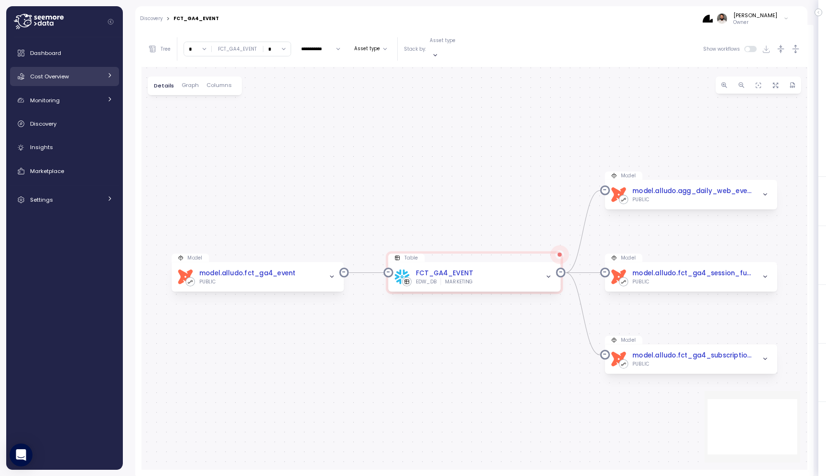
click at [55, 78] on span "Cost Overview" at bounding box center [49, 77] width 39 height 8
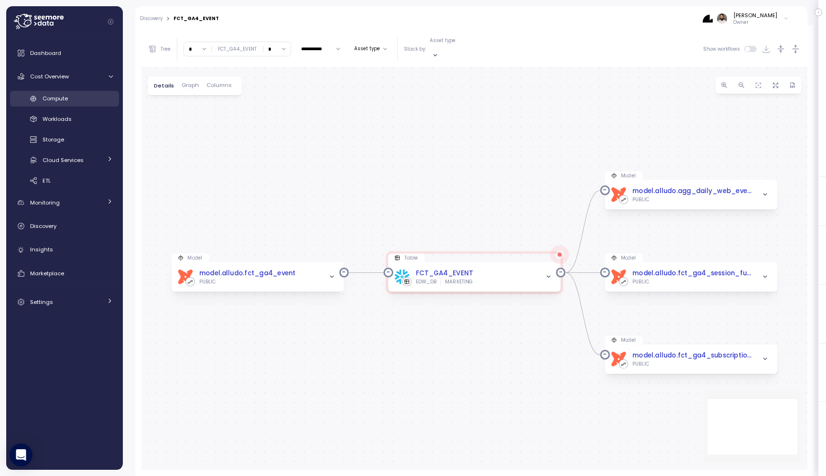
scroll to position [163, 0]
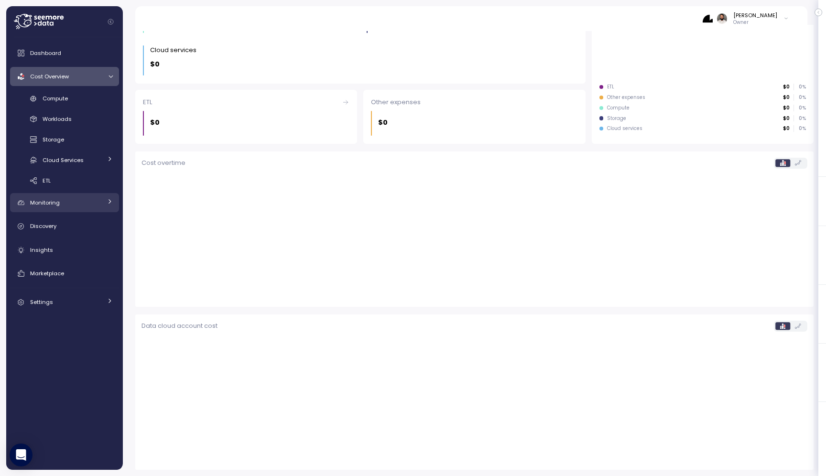
click at [69, 200] on div "Monitoring" at bounding box center [66, 203] width 72 height 10
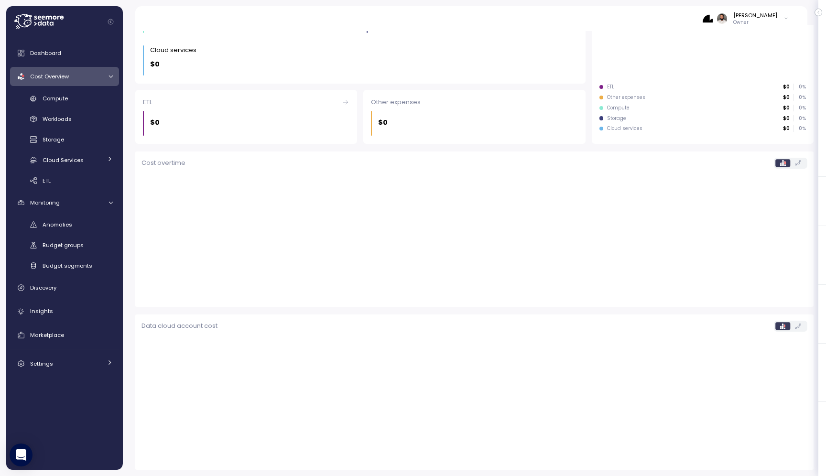
click at [75, 233] on div "Anomalies Budget groups Budget segments" at bounding box center [64, 245] width 109 height 57
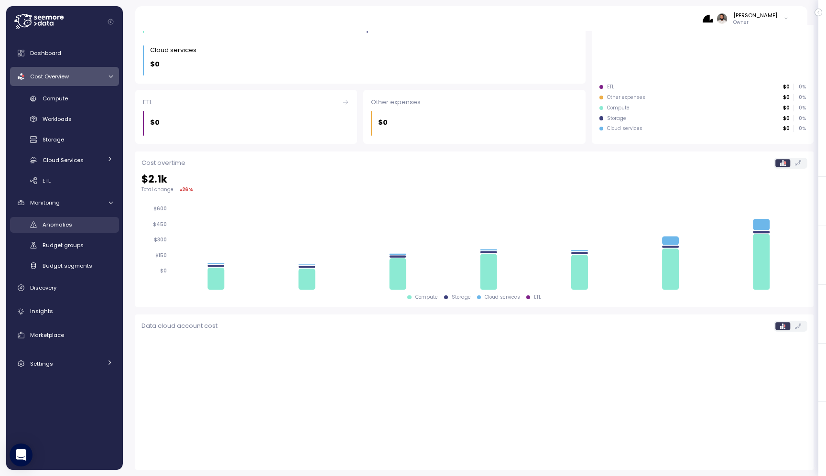
click at [77, 229] on div "Anomalies" at bounding box center [78, 225] width 70 height 10
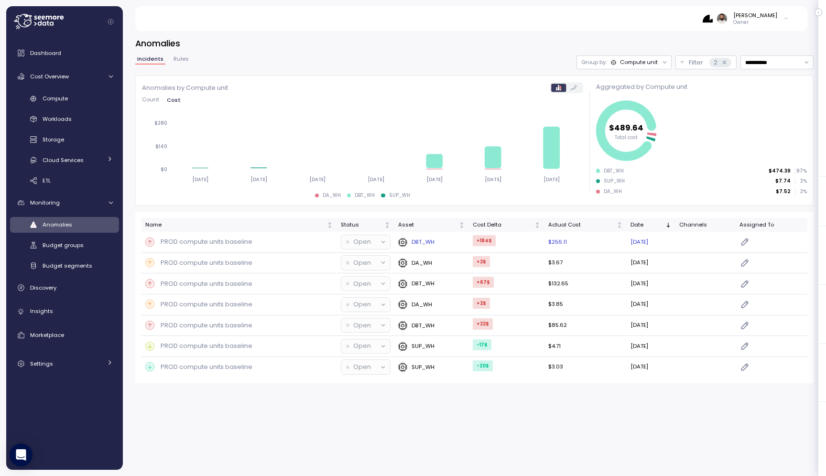
click at [273, 242] on div "PROD compute units baseline" at bounding box center [239, 242] width 188 height 10
click at [555, 155] on icon at bounding box center [553, 148] width 17 height 43
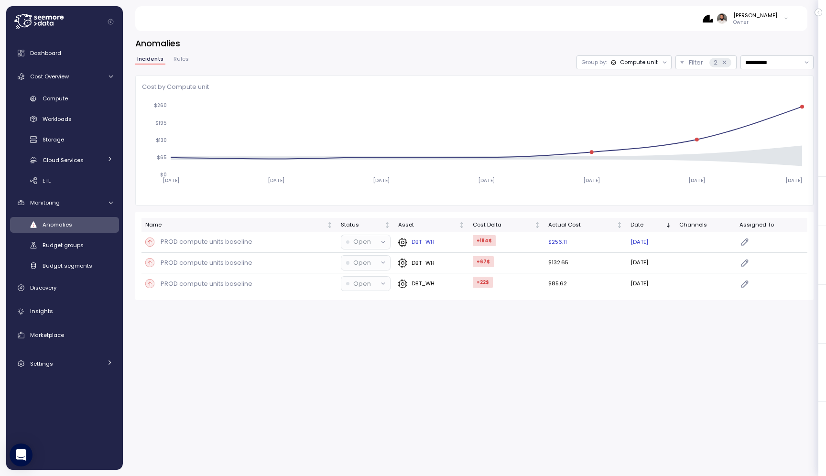
click at [514, 244] on td "+184 $" at bounding box center [507, 242] width 76 height 21
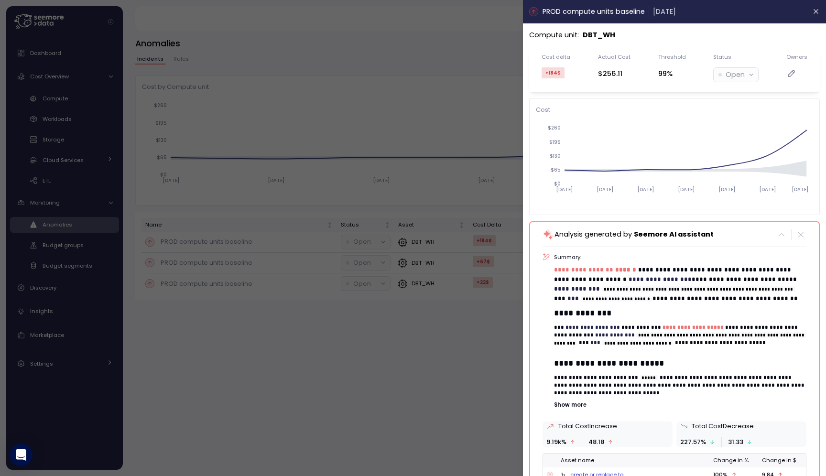
scroll to position [154, 0]
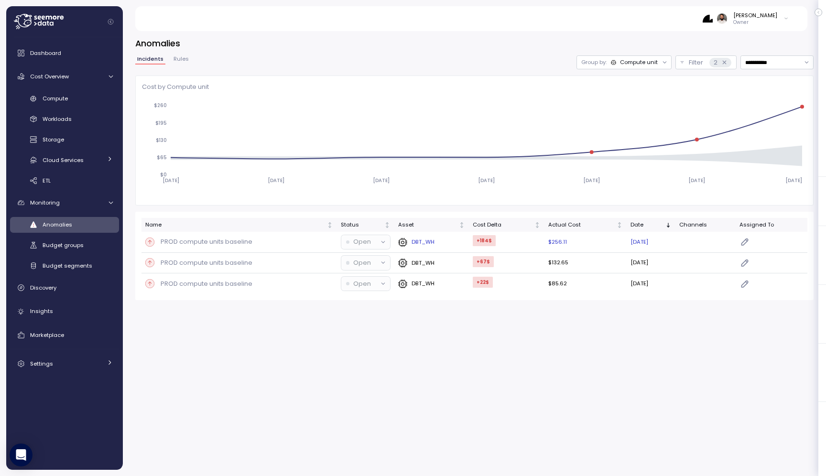
click at [676, 244] on td "03 Oct 2025" at bounding box center [651, 242] width 49 height 21
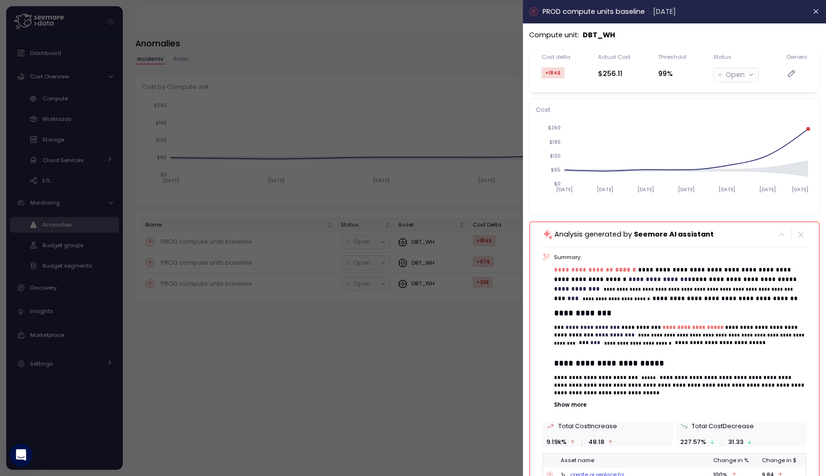
click at [375, 98] on div at bounding box center [413, 238] width 826 height 476
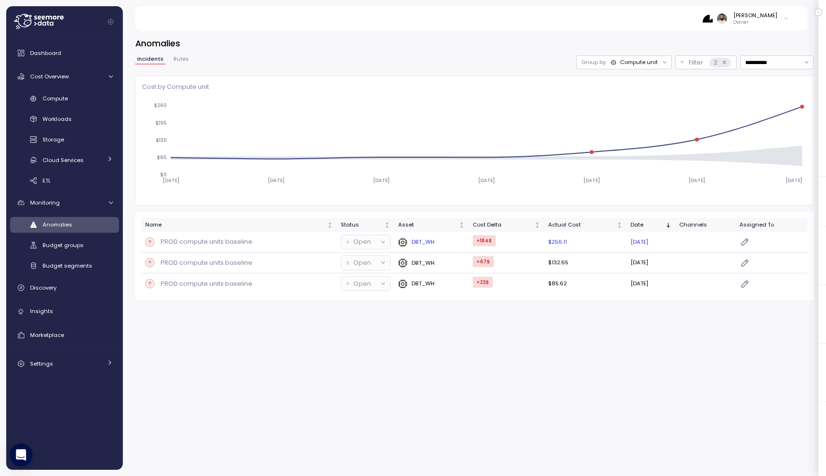
click at [320, 245] on div "PROD compute units baseline" at bounding box center [239, 242] width 188 height 10
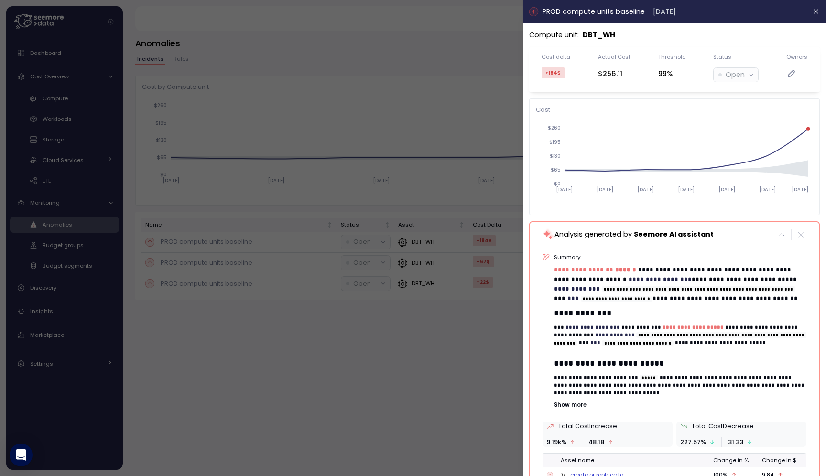
click at [497, 88] on div at bounding box center [413, 238] width 826 height 476
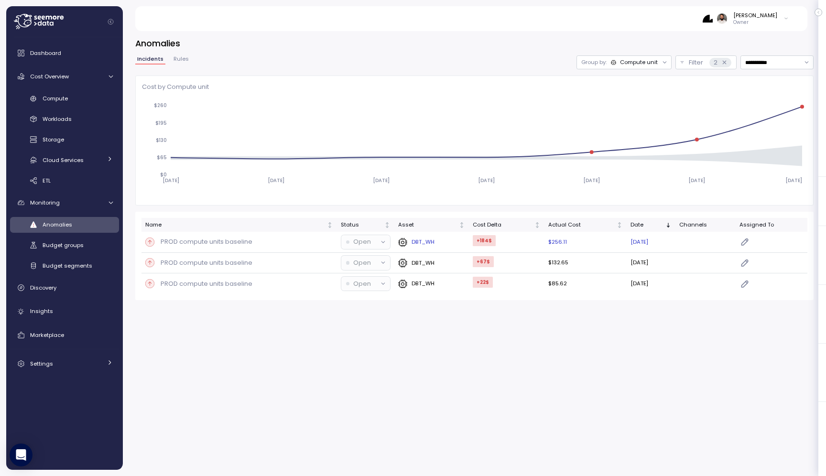
click at [459, 242] on div "DBT_WH" at bounding box center [431, 243] width 67 height 10
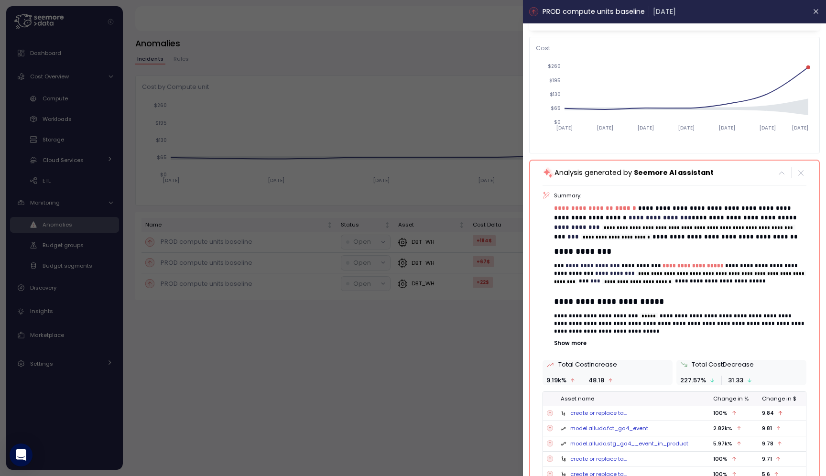
scroll to position [64, 0]
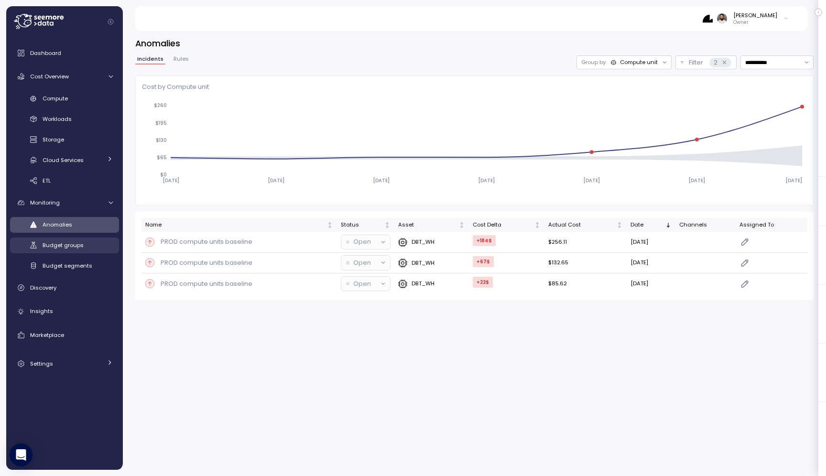
click at [95, 243] on div "Budget groups" at bounding box center [78, 246] width 70 height 10
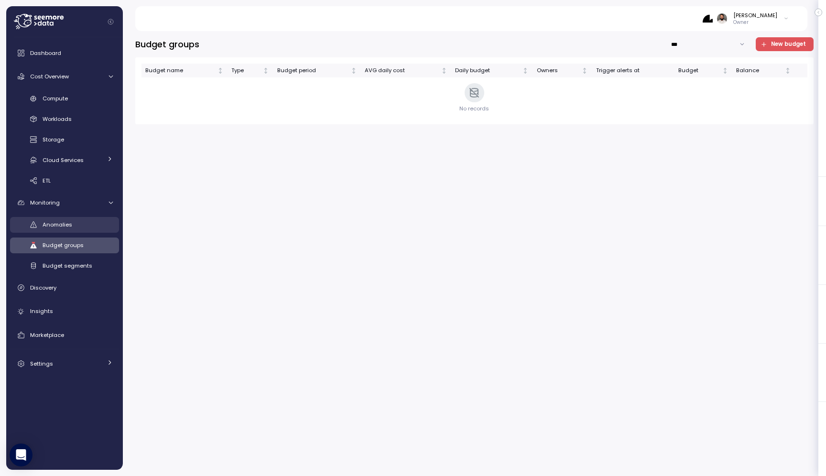
click at [93, 229] on div "Anomalies" at bounding box center [78, 225] width 70 height 10
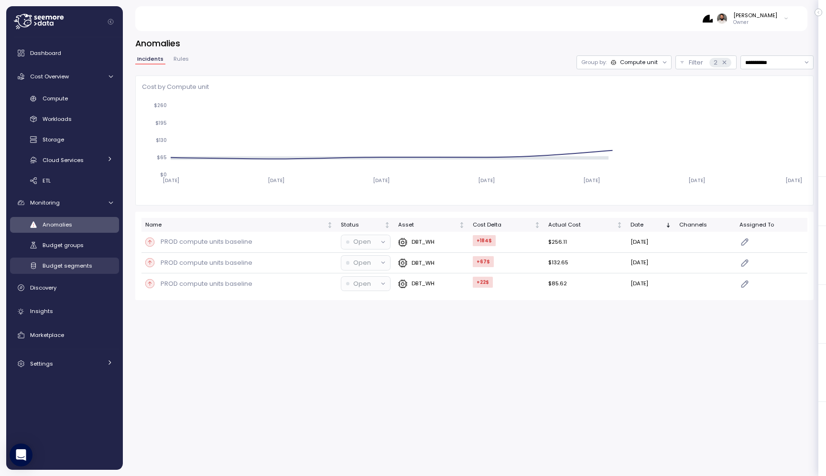
click at [88, 273] on link "Budget segments" at bounding box center [64, 266] width 109 height 16
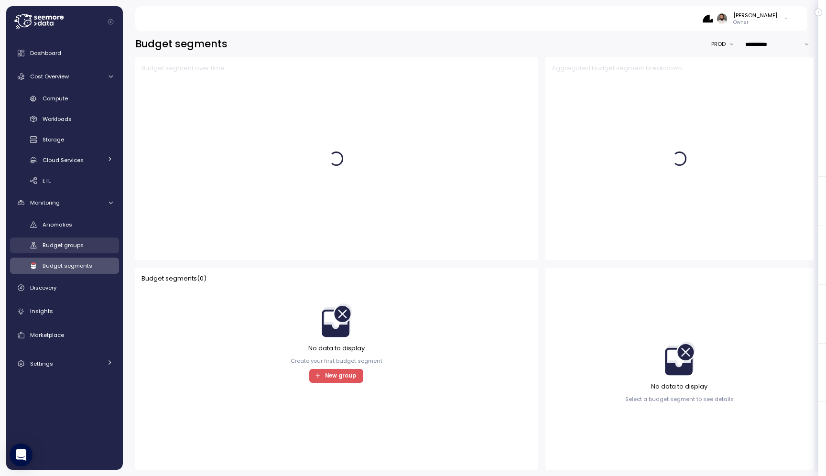
click at [90, 239] on link "Budget groups" at bounding box center [64, 246] width 109 height 16
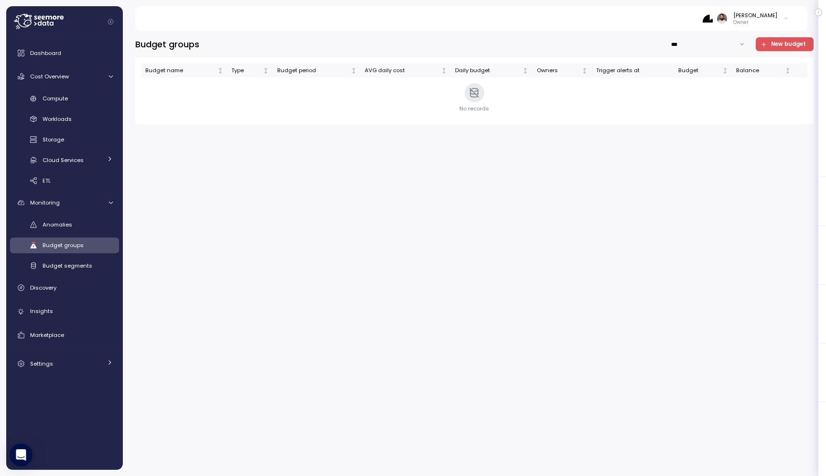
click at [798, 47] on span "New budget" at bounding box center [788, 44] width 35 height 13
click at [90, 99] on div "Compute" at bounding box center [78, 99] width 70 height 10
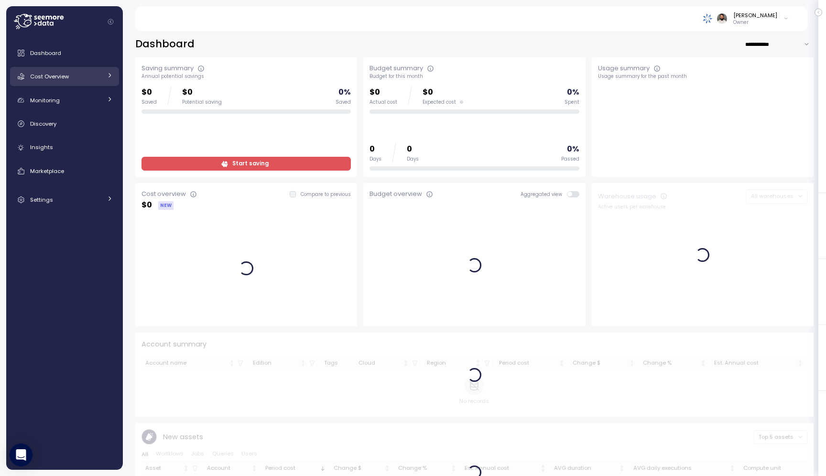
click at [99, 69] on link "Cost Overview" at bounding box center [64, 76] width 109 height 19
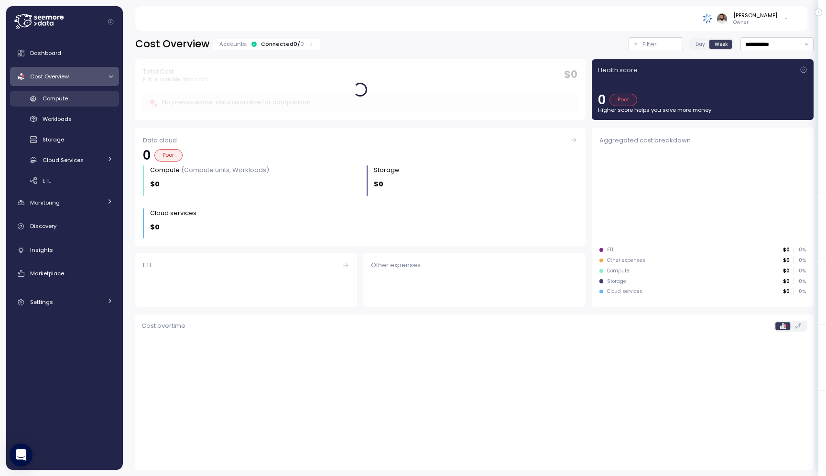
click at [91, 97] on div "Compute" at bounding box center [78, 99] width 70 height 10
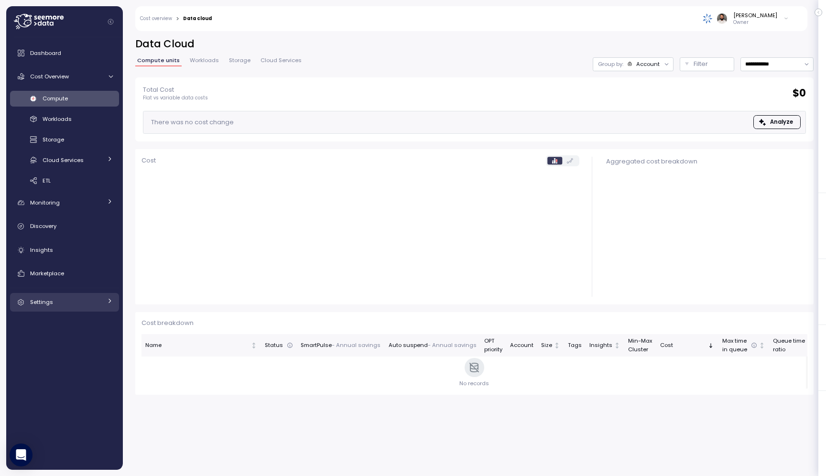
click at [65, 301] on div "Settings" at bounding box center [66, 303] width 72 height 10
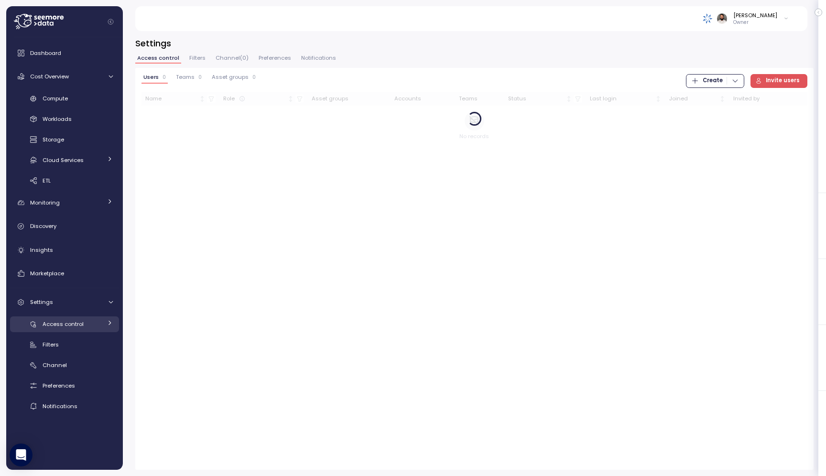
click at [65, 321] on span "Access control" at bounding box center [63, 324] width 41 height 8
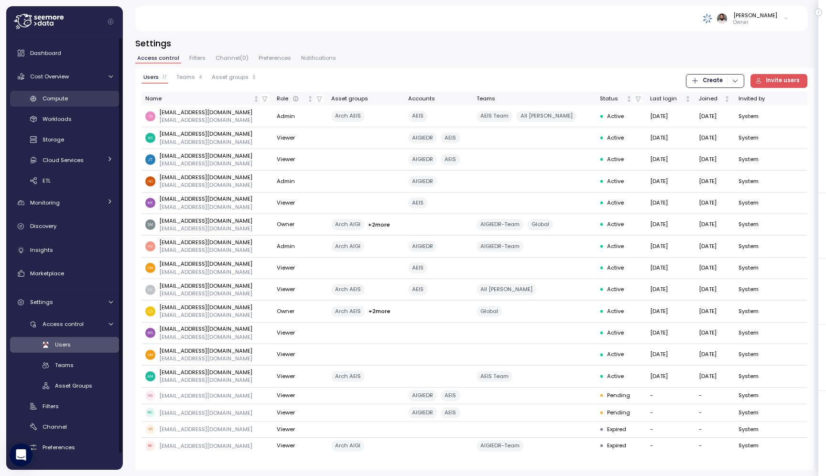
click at [95, 99] on div "Compute" at bounding box center [78, 99] width 70 height 10
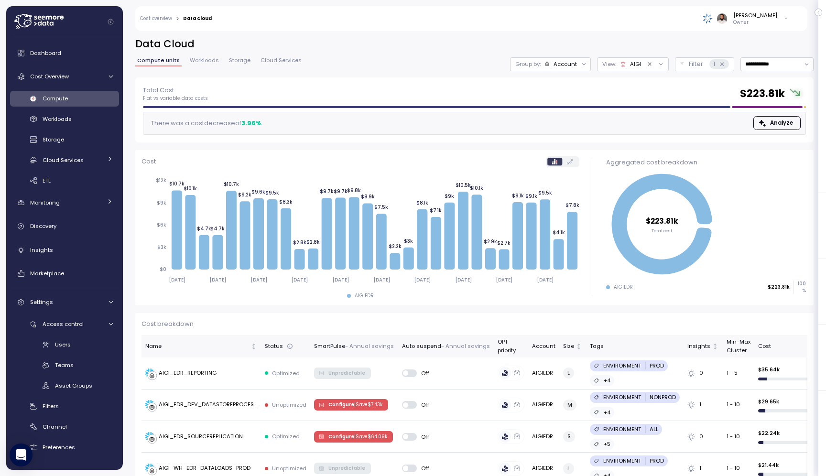
drag, startPoint x: 551, startPoint y: 59, endPoint x: 551, endPoint y: 65, distance: 5.3
click at [551, 59] on div "Group by: Account" at bounding box center [550, 64] width 81 height 14
click at [557, 112] on div "Compute unit" at bounding box center [551, 116] width 66 height 11
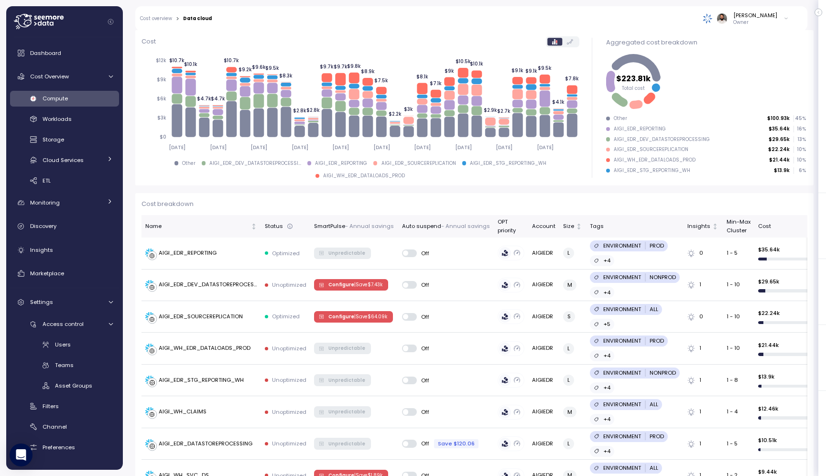
scroll to position [136, 0]
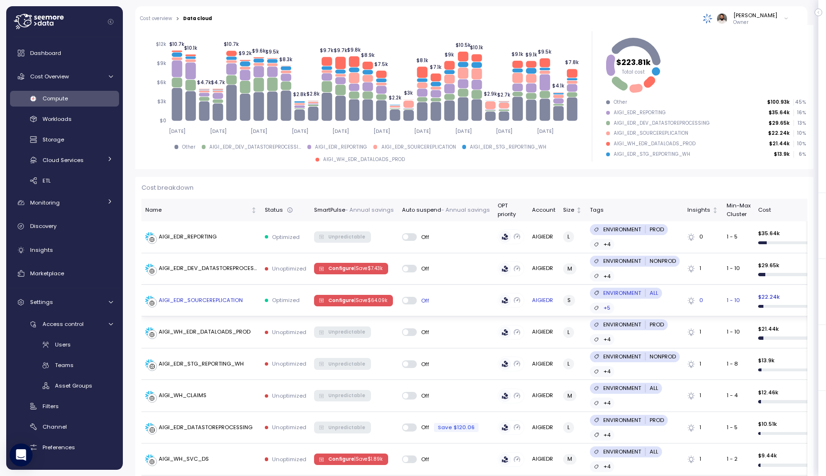
click at [248, 301] on div "AIGI_EDR_SOURCEREPLICATION" at bounding box center [201, 301] width 112 height 10
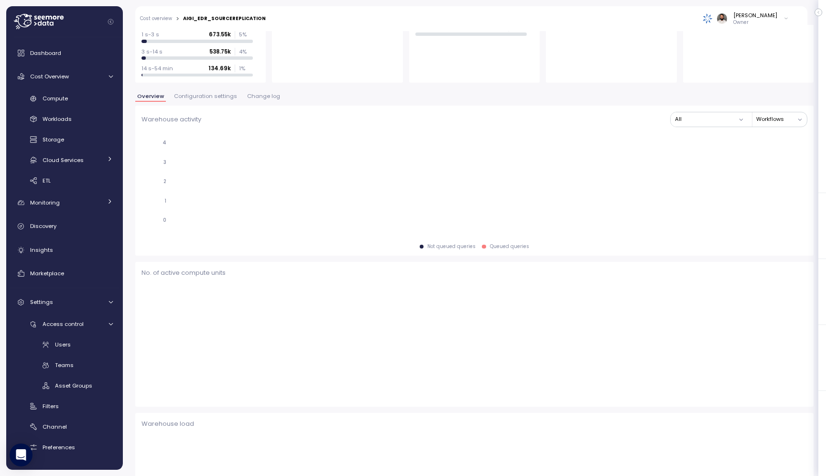
scroll to position [68, 0]
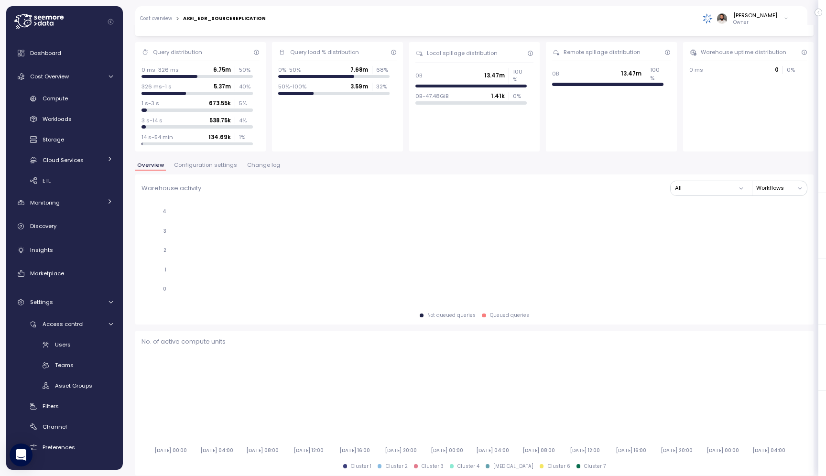
click at [213, 165] on span "Configuration settings" at bounding box center [205, 165] width 63 height 5
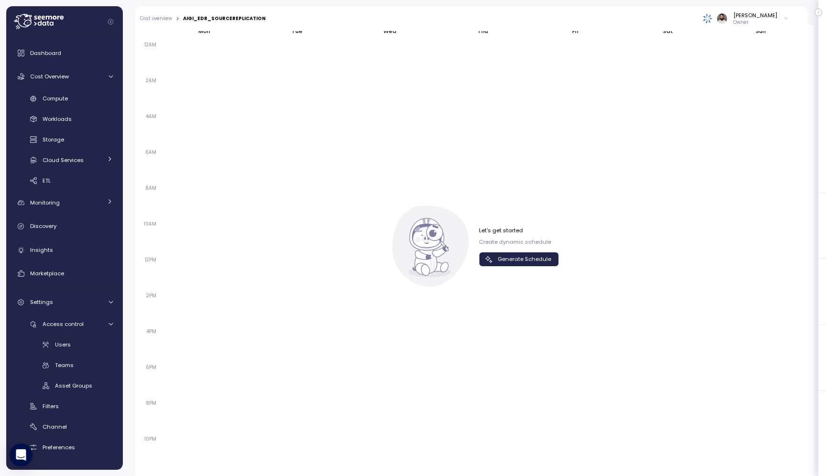
scroll to position [619, 0]
click at [485, 247] on span "Generate Schedule" at bounding box center [518, 253] width 67 height 13
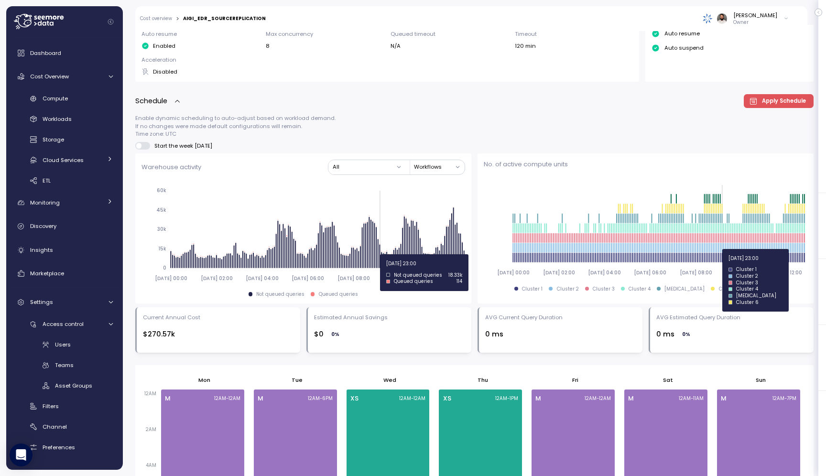
scroll to position [282, 0]
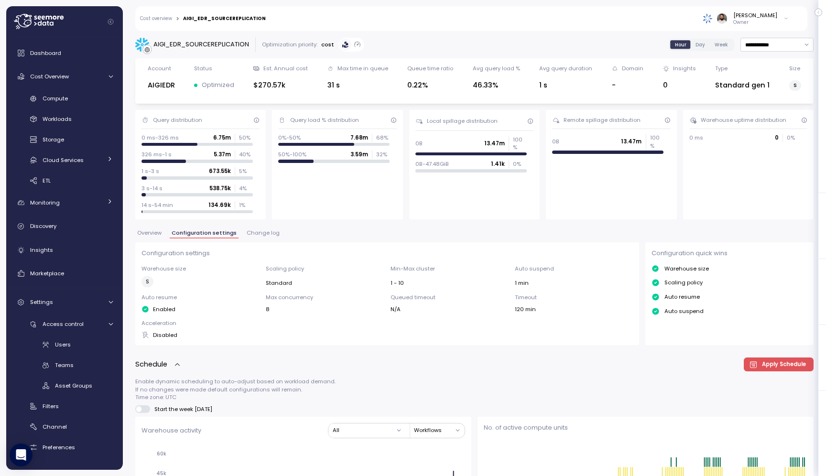
scroll to position [282, 0]
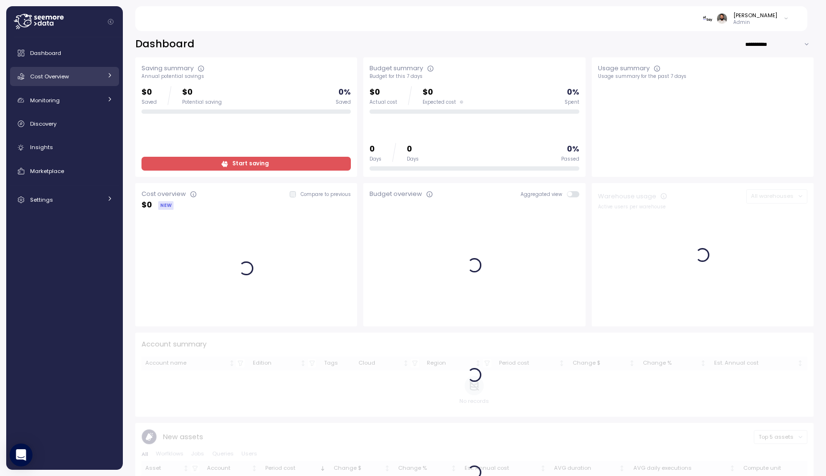
click at [82, 73] on div "Cost Overview" at bounding box center [66, 77] width 72 height 10
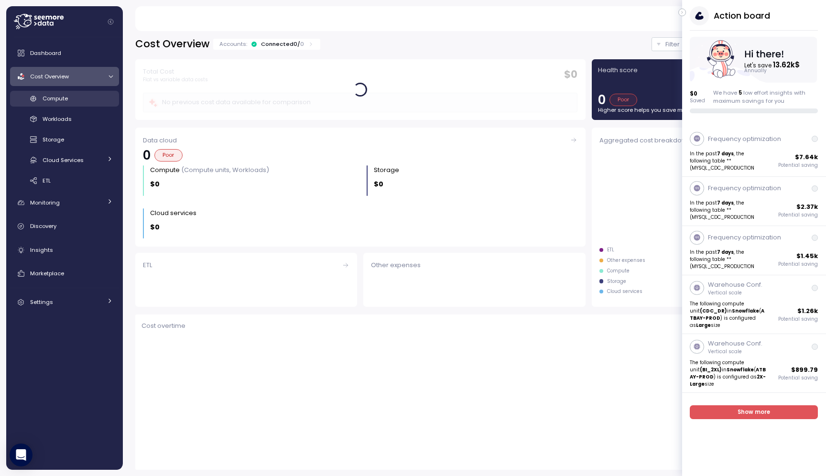
click at [93, 99] on div "Compute" at bounding box center [78, 99] width 70 height 10
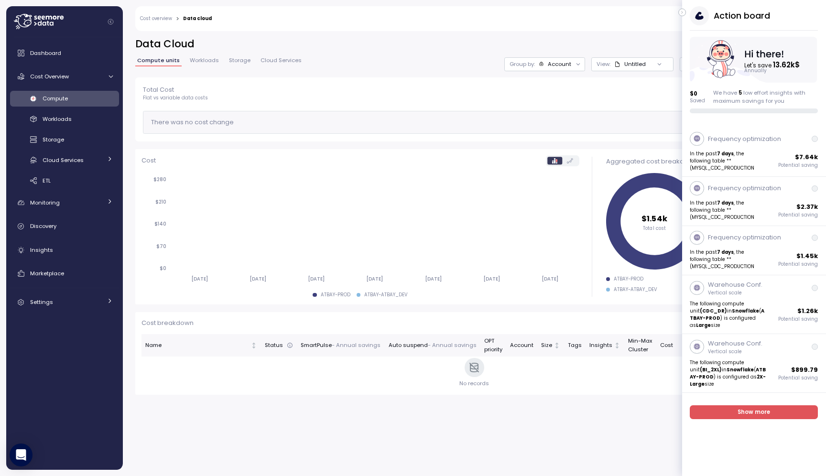
click at [681, 12] on icon "button" at bounding box center [683, 12] width 4 height 11
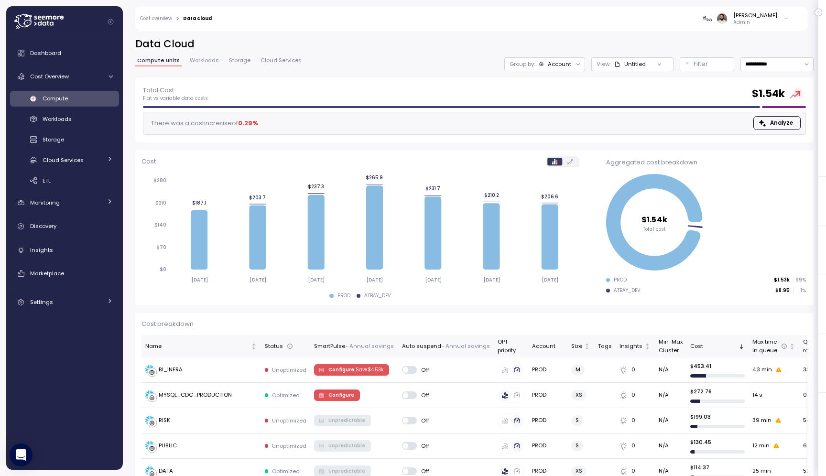
click at [549, 66] on div "Account" at bounding box center [559, 64] width 23 height 8
click at [496, 221] on icon at bounding box center [491, 236] width 17 height 66
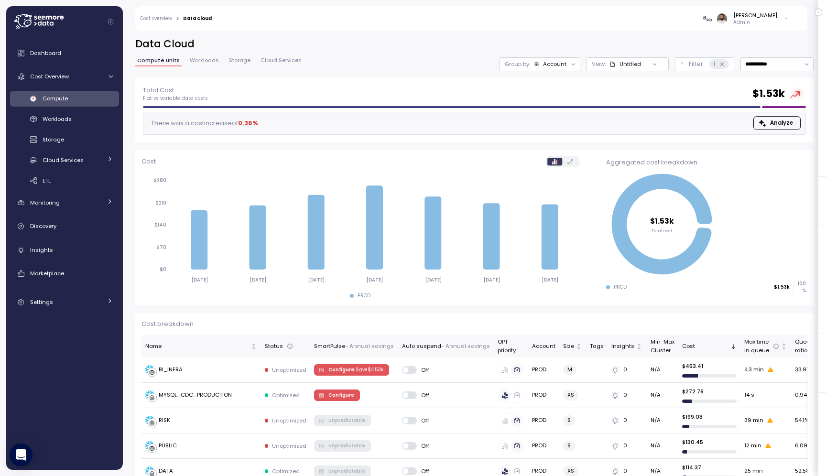
click at [548, 58] on div "Group by: Account" at bounding box center [540, 64] width 81 height 14
click at [547, 120] on p "Compute unit" at bounding box center [547, 117] width 38 height 8
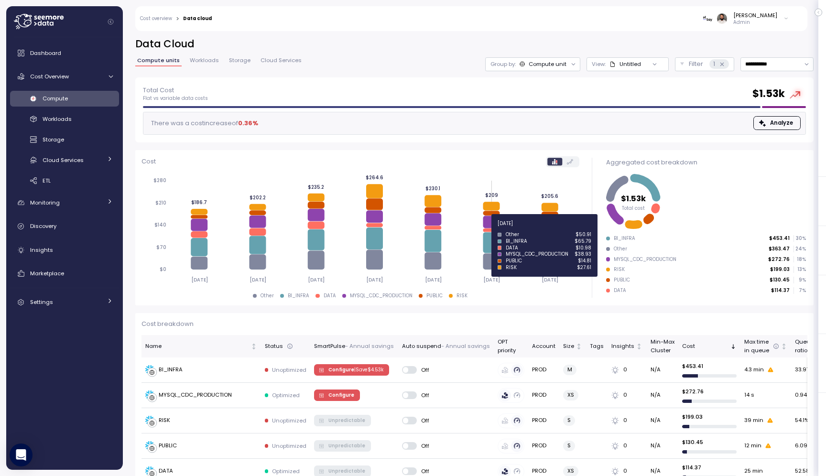
click at [492, 229] on icon at bounding box center [491, 230] width 17 height 3
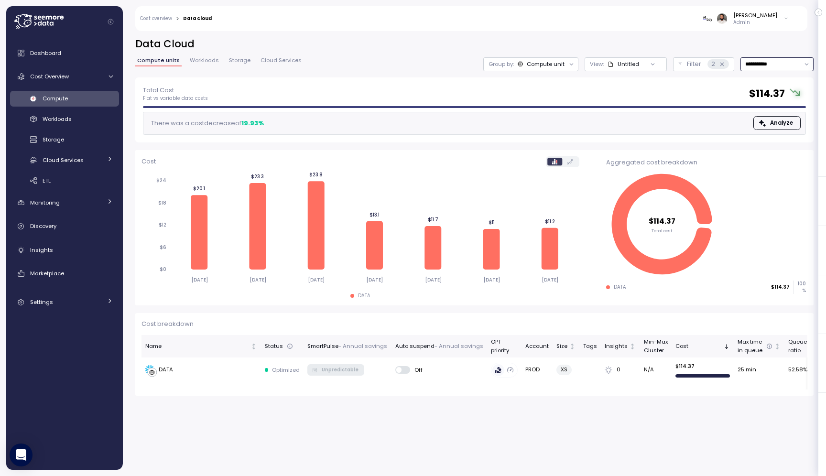
click at [769, 61] on input "**********" at bounding box center [777, 64] width 73 height 14
click at [770, 121] on div "Last 14 days" at bounding box center [773, 121] width 33 height 8
type input "**********"
